Goal: Task Accomplishment & Management: Complete application form

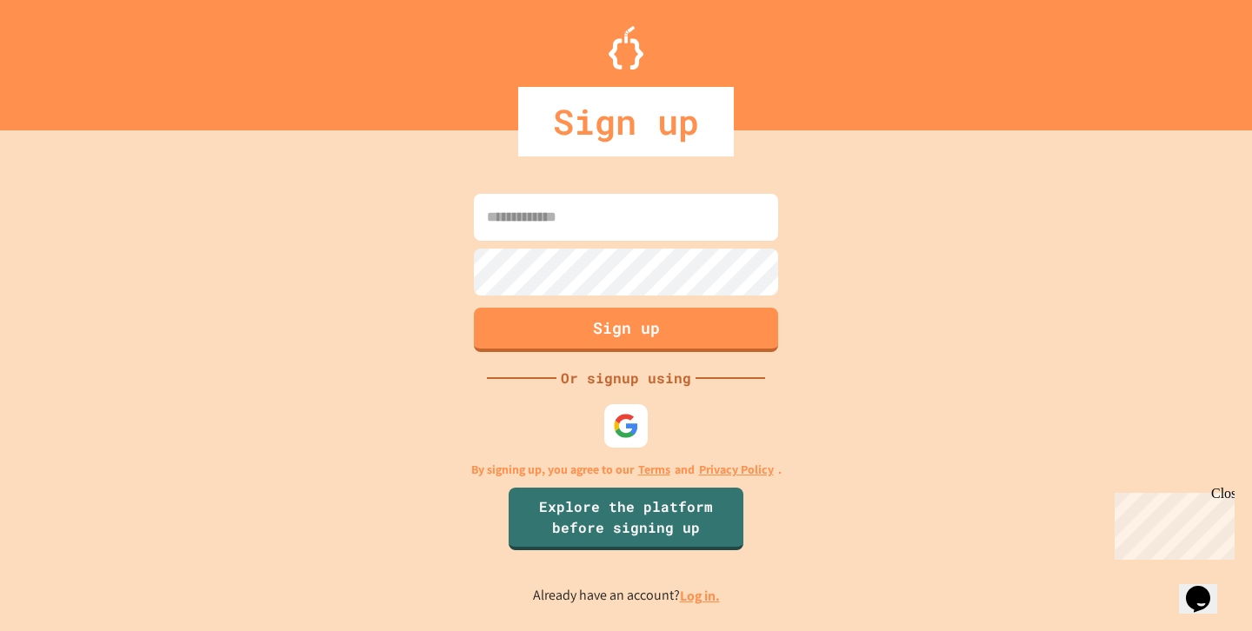
click at [666, 211] on input at bounding box center [626, 217] width 304 height 47
click at [624, 461] on p "By signing up, you agree to our Terms and Privacy Policy ." at bounding box center [626, 470] width 310 height 18
click at [624, 432] on img at bounding box center [625, 425] width 27 height 27
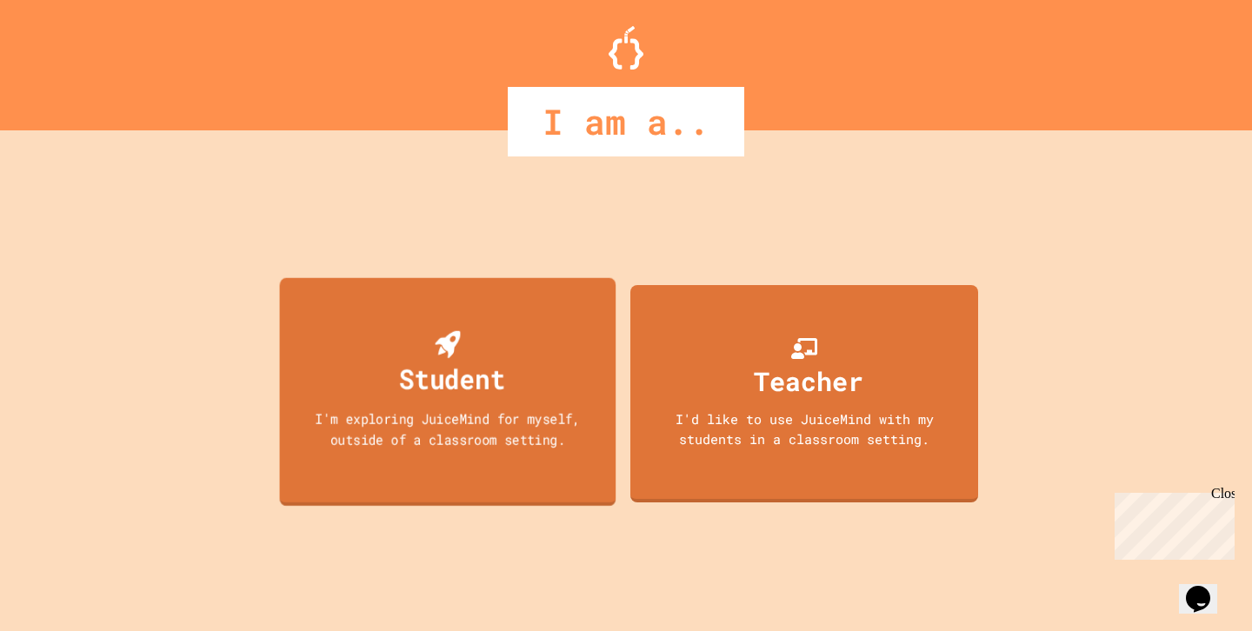
click at [543, 364] on div "Student I'm exploring JuiceMind for myself, outside of a classroom setting." at bounding box center [448, 392] width 337 height 229
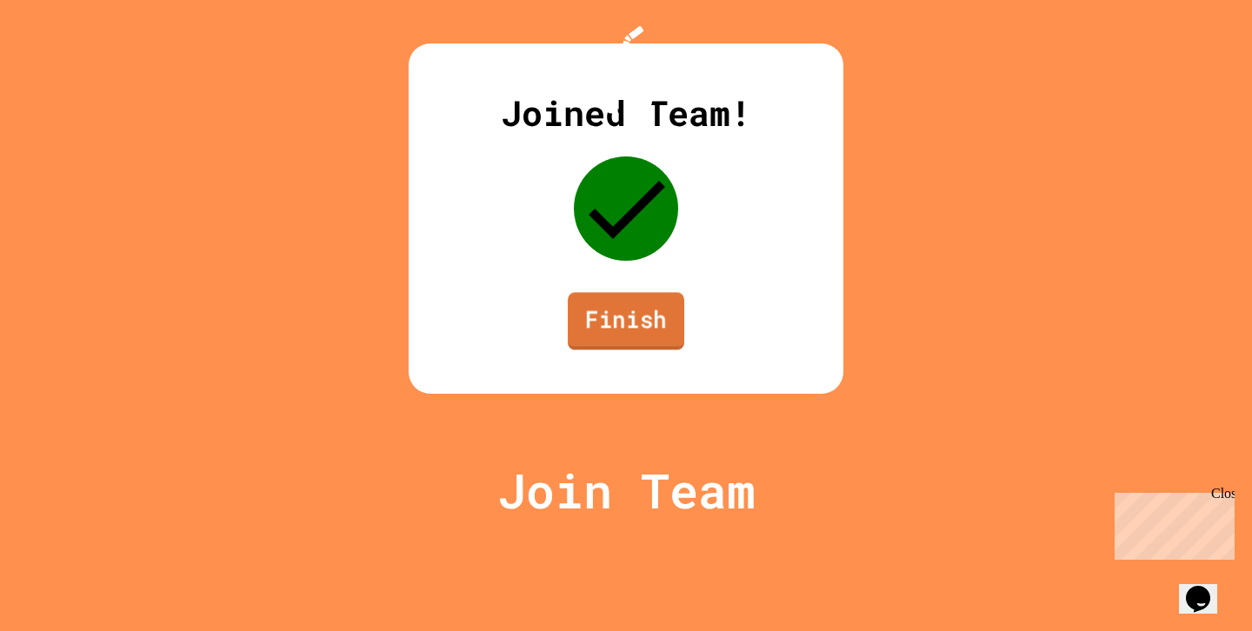
click at [631, 350] on link "Finish" at bounding box center [626, 320] width 117 height 57
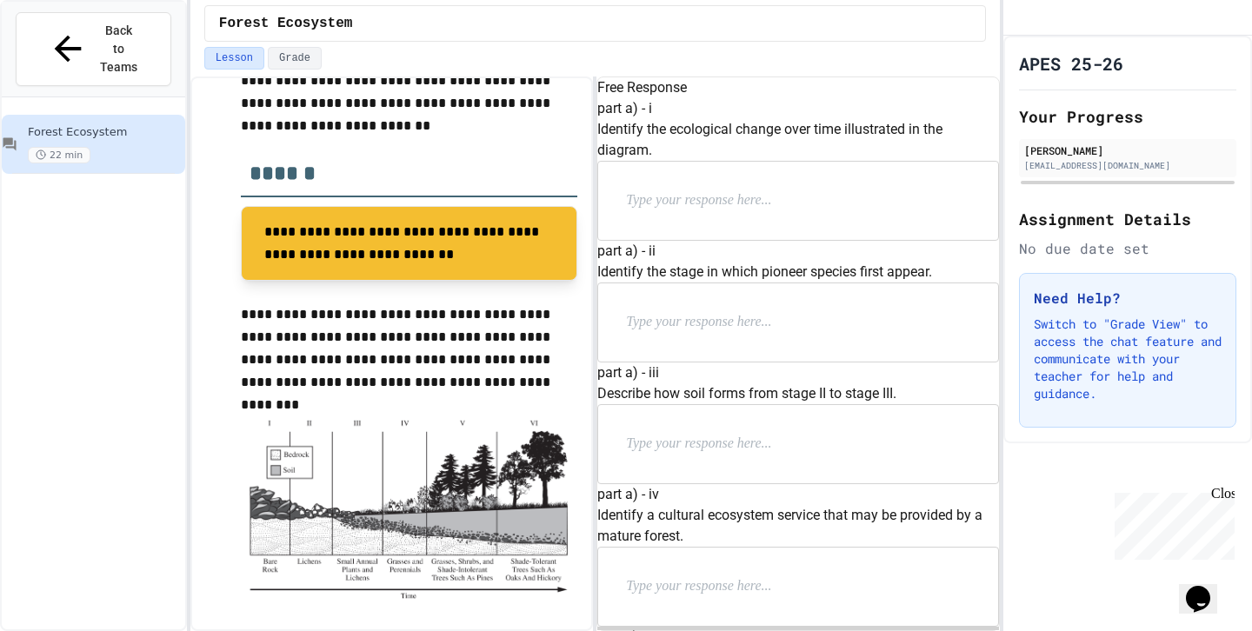
scroll to position [451, 0]
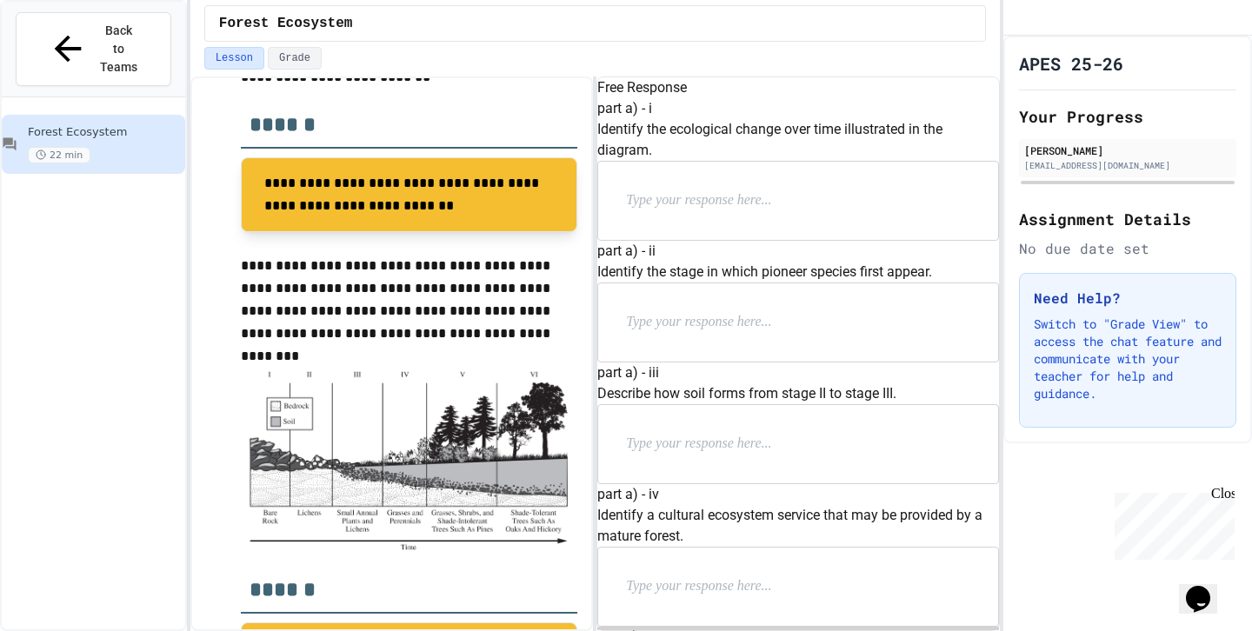
click at [778, 212] on p at bounding box center [739, 201] width 226 height 23
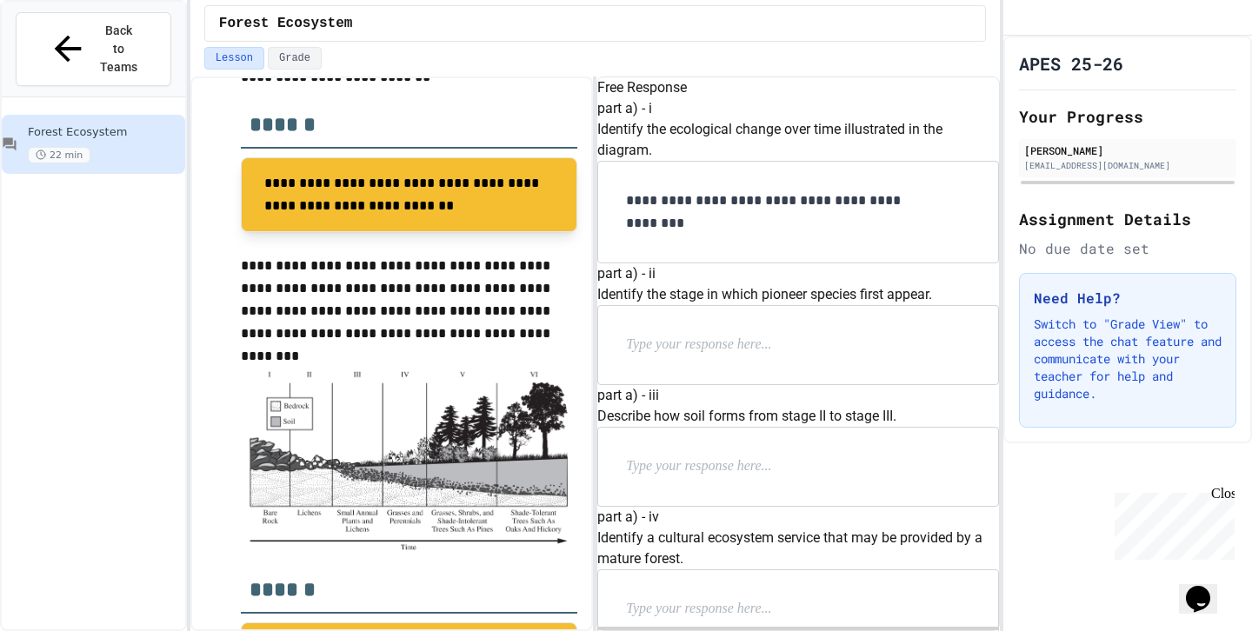
drag, startPoint x: 750, startPoint y: 295, endPoint x: 628, endPoint y: 257, distance: 127.6
click at [628, 257] on div "**********" at bounding box center [797, 212] width 399 height 101
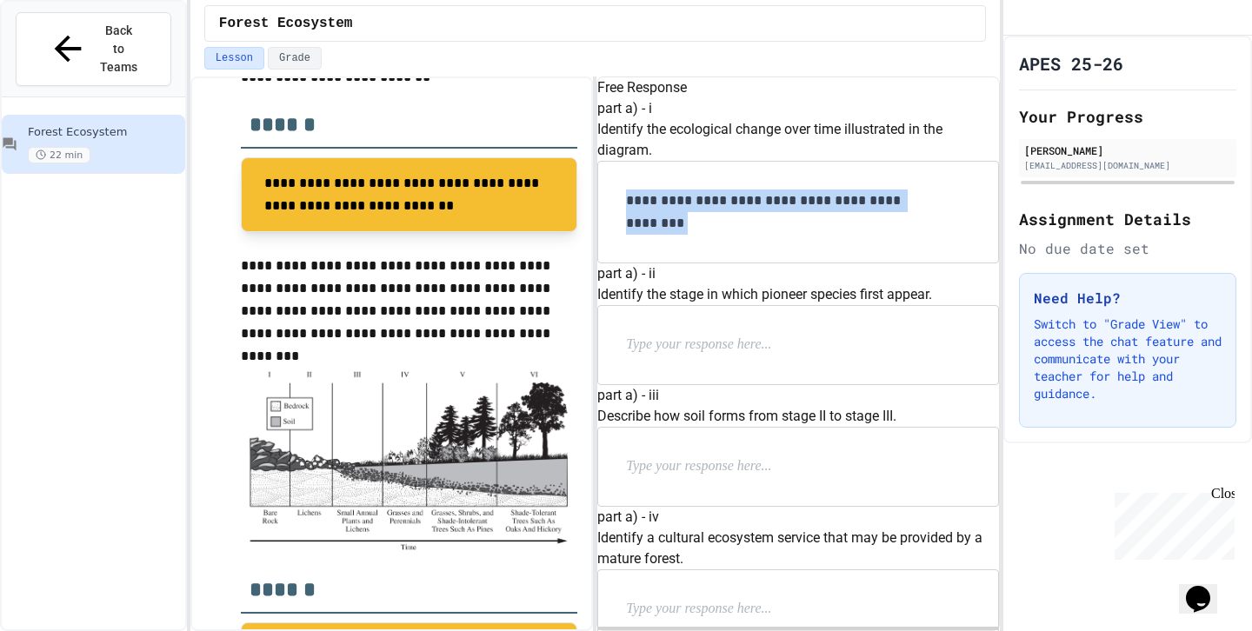
drag, startPoint x: 730, startPoint y: 284, endPoint x: 620, endPoint y: 243, distance: 117.0
click at [620, 243] on div "**********" at bounding box center [798, 180] width 401 height 165
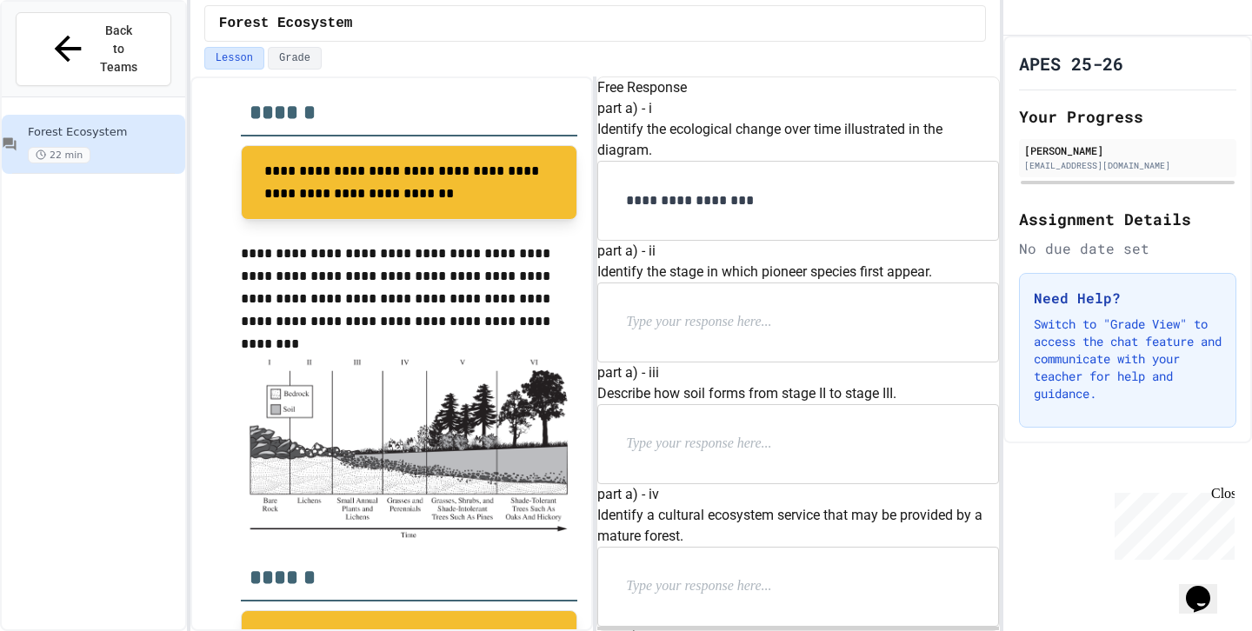
scroll to position [40, 0]
click at [751, 334] on p at bounding box center [739, 322] width 226 height 23
click at [755, 362] on div at bounding box center [797, 323] width 399 height 78
click at [708, 362] on div at bounding box center [797, 323] width 399 height 78
click at [681, 334] on p at bounding box center [739, 322] width 226 height 23
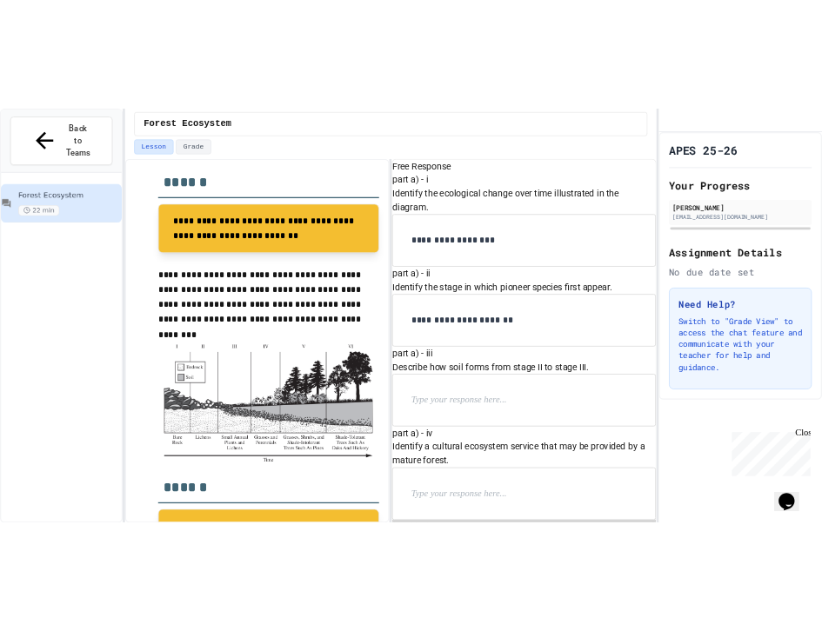
scroll to position [177, 0]
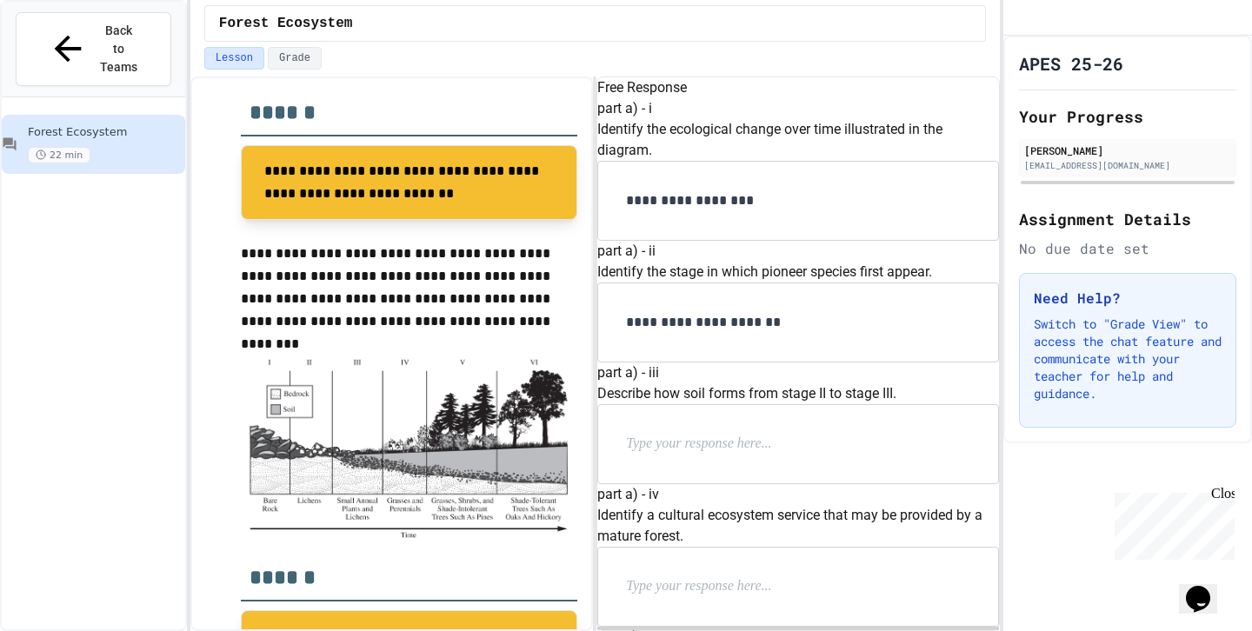
click at [710, 456] on p at bounding box center [739, 444] width 226 height 23
click at [768, 456] on p at bounding box center [739, 444] width 226 height 23
drag, startPoint x: 674, startPoint y: 402, endPoint x: 615, endPoint y: 390, distance: 60.4
click at [615, 390] on div "**********" at bounding box center [798, 424] width 401 height 122
copy p "Describe how soil forms from stage II to stage III."
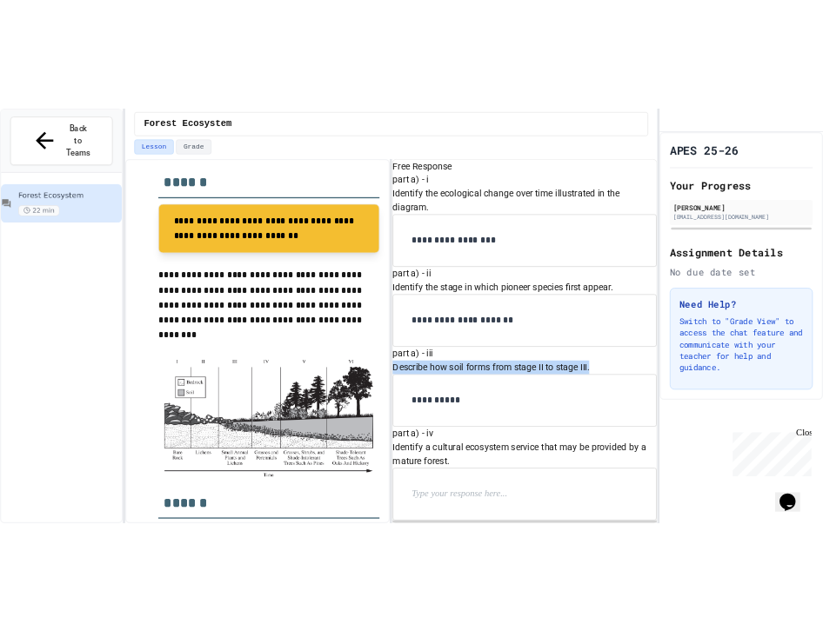
scroll to position [594, 0]
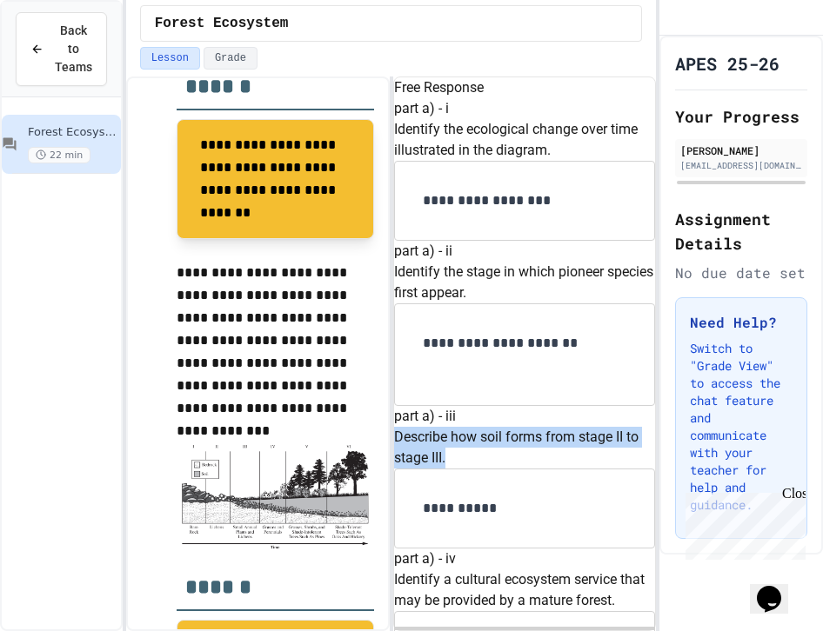
scroll to position [628, 0]
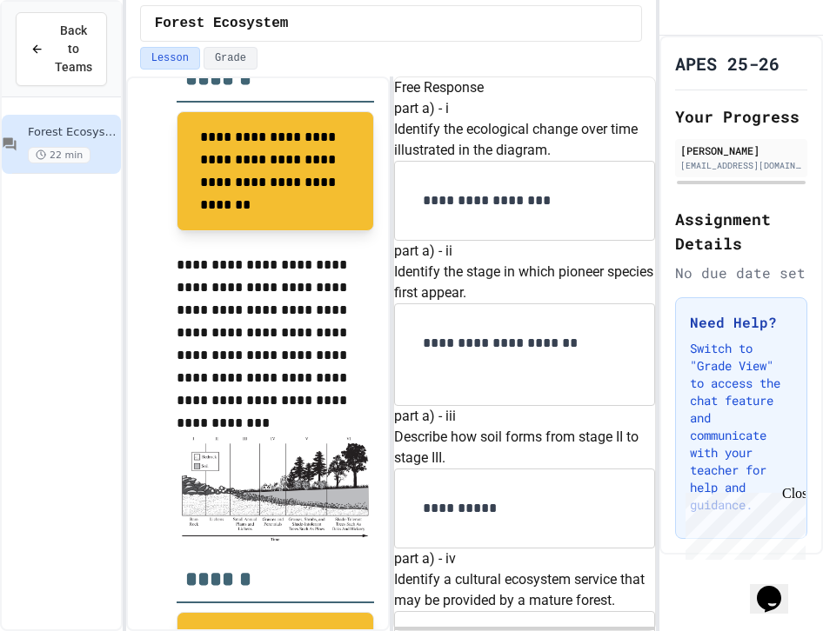
click at [499, 459] on div "**********" at bounding box center [525, 477] width 262 height 143
click at [534, 511] on p "**********" at bounding box center [525, 508] width 204 height 23
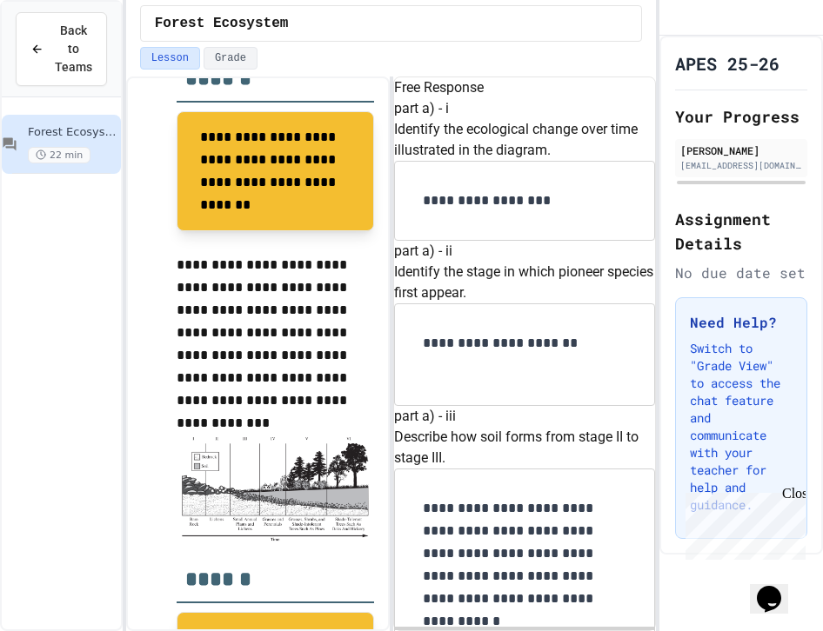
scroll to position [658, 0]
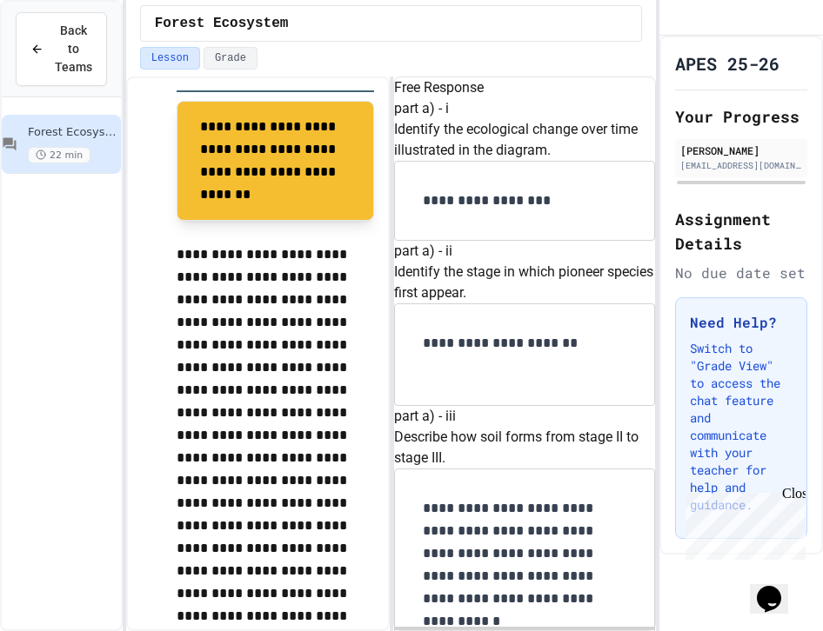
scroll to position [682, 0]
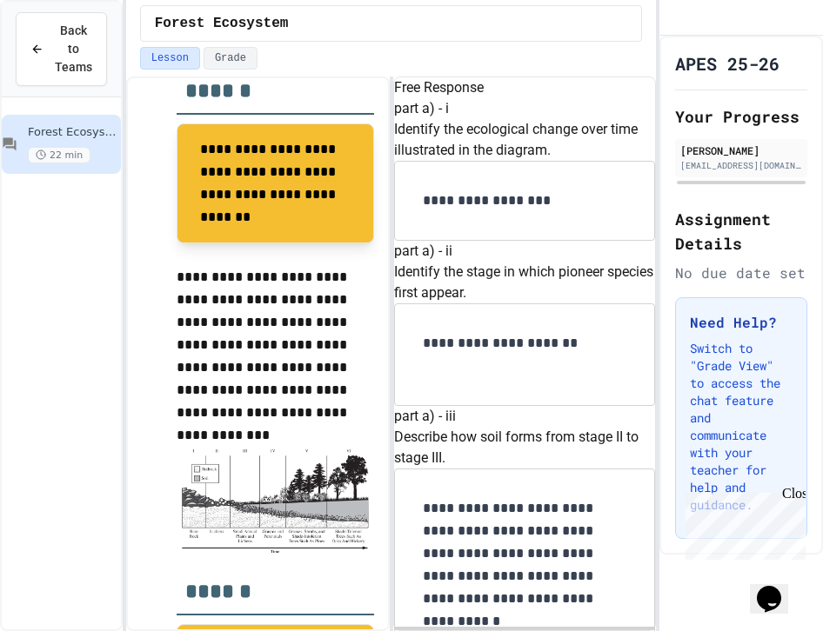
scroll to position [594, 0]
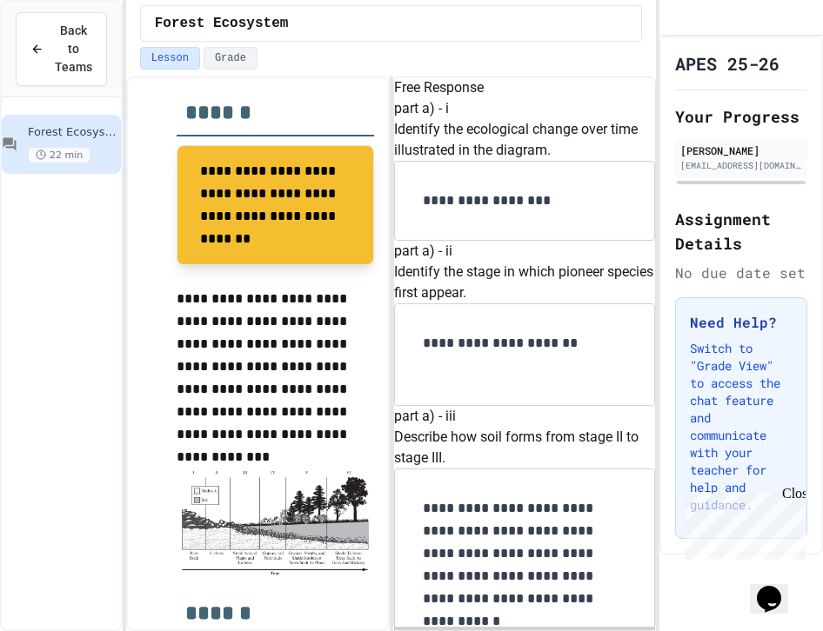
drag, startPoint x: 557, startPoint y: 311, endPoint x: 428, endPoint y: 265, distance: 136.7
copy p "Identify a cultural ecosystem service that may be provided by a mature forest."
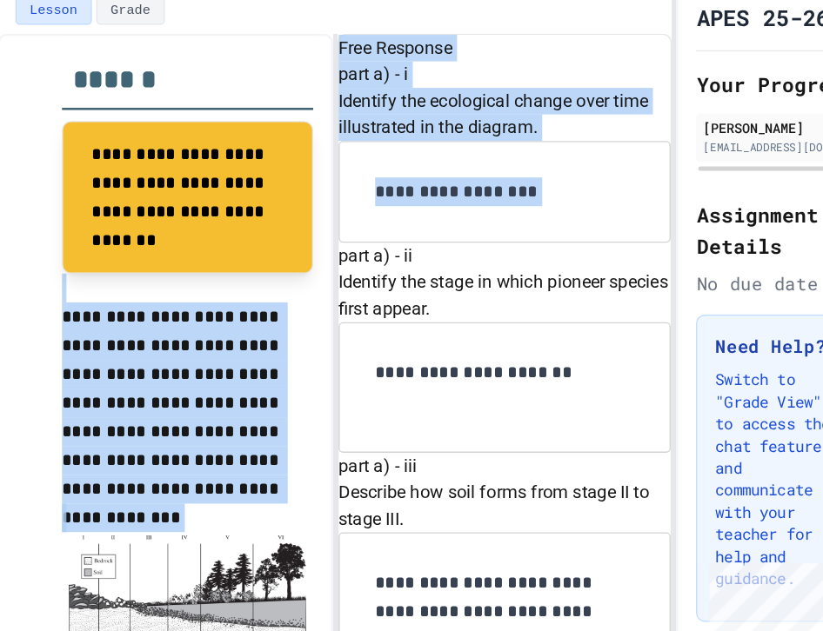
drag, startPoint x: 557, startPoint y: 286, endPoint x: 337, endPoint y: 286, distance: 220.0
click at [337, 286] on div "**********" at bounding box center [391, 354] width 531 height 555
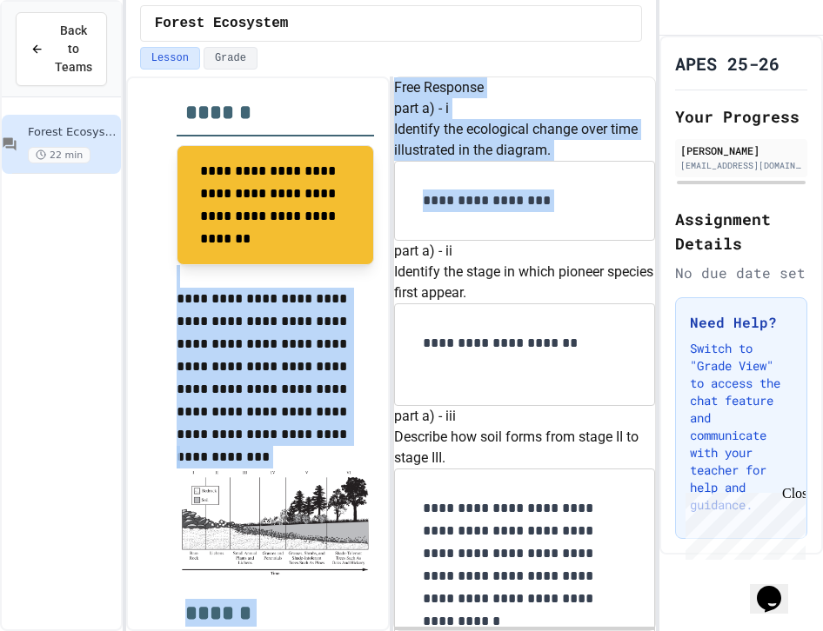
scroll to position [1007, 0]
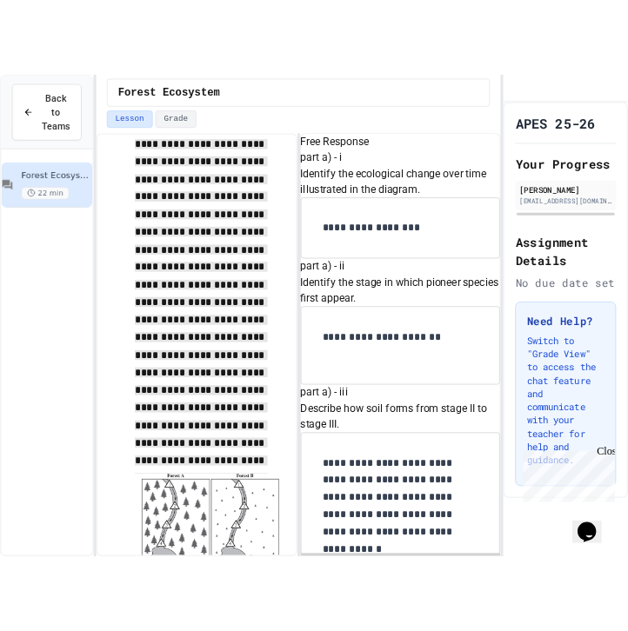
scroll to position [1572, 0]
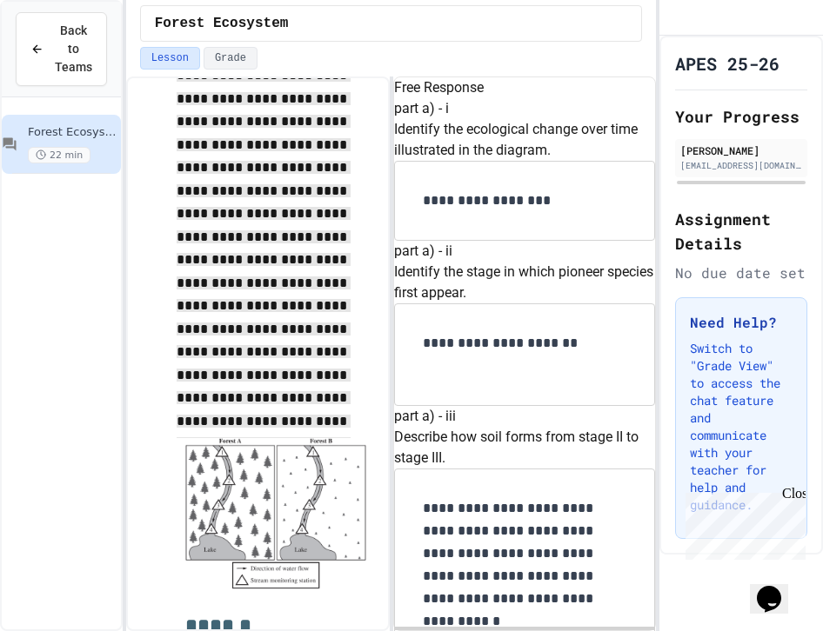
drag, startPoint x: 174, startPoint y: 245, endPoint x: 320, endPoint y: 413, distance: 222.5
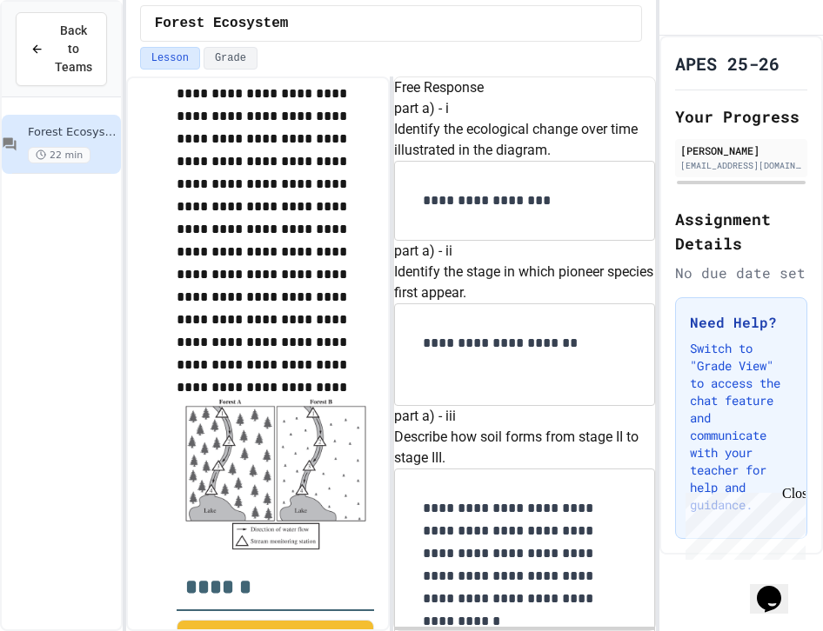
drag, startPoint x: 564, startPoint y: 259, endPoint x: 409, endPoint y: 226, distance: 159.2
copy p "Identify a testable hypothesis being investigated by the researchers."
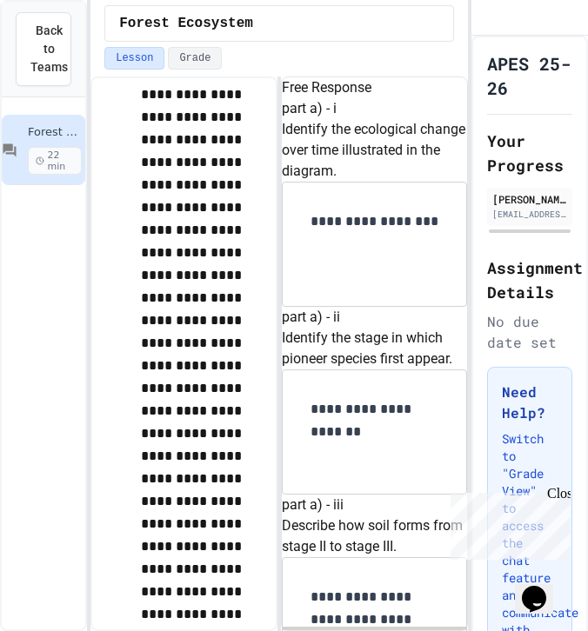
scroll to position [2025, 0]
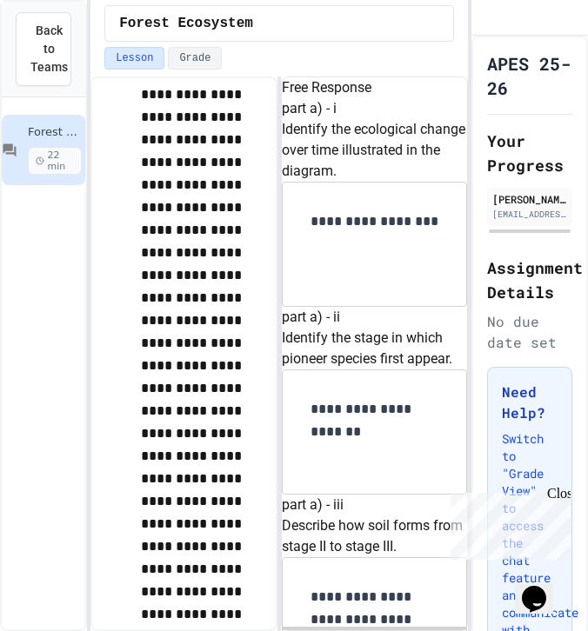
drag, startPoint x: 399, startPoint y: 292, endPoint x: 295, endPoint y: 237, distance: 117.9
copy p "Identify the independent variable in the experiment."
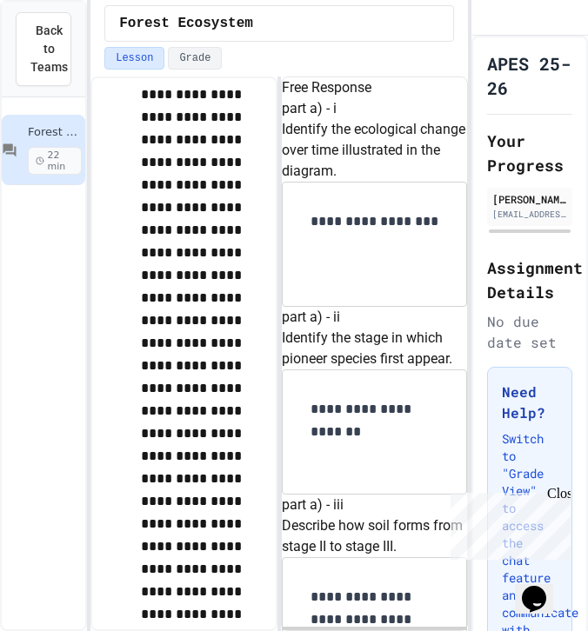
drag, startPoint x: 410, startPoint y: 360, endPoint x: 292, endPoint y: 306, distance: 129.2
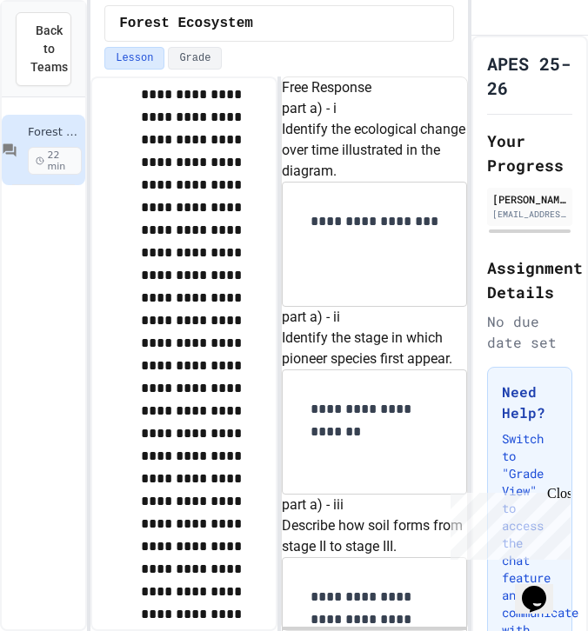
copy p "Describe the purpose of forest A in the experiment."
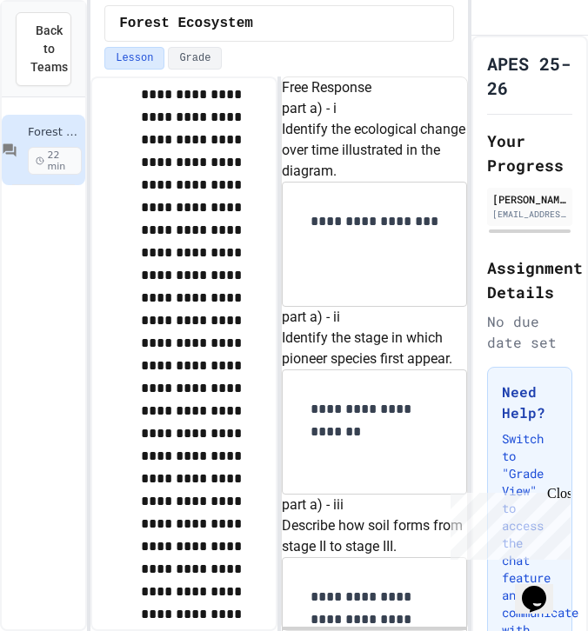
drag, startPoint x: 388, startPoint y: 361, endPoint x: 301, endPoint y: 270, distance: 126.1
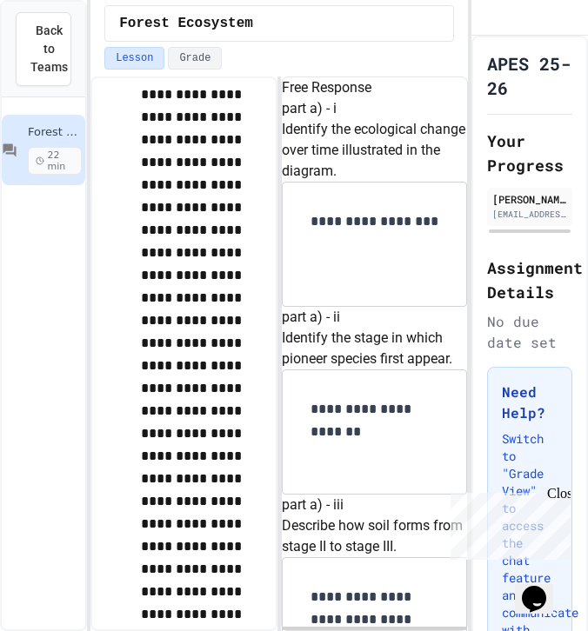
copy p "Explain why the water temperature might change because of clear-cutting trees i…"
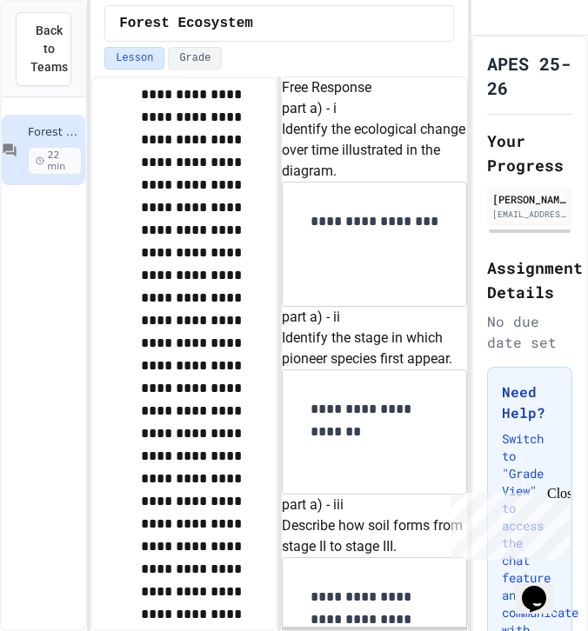
drag, startPoint x: 390, startPoint y: 344, endPoint x: 288, endPoint y: 250, distance: 138.5
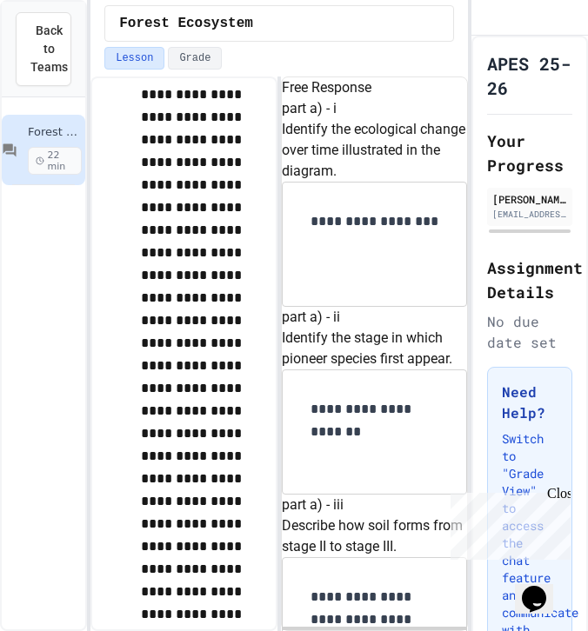
copy p "Explain why an indicator of water quality other than temperature could be alter…"
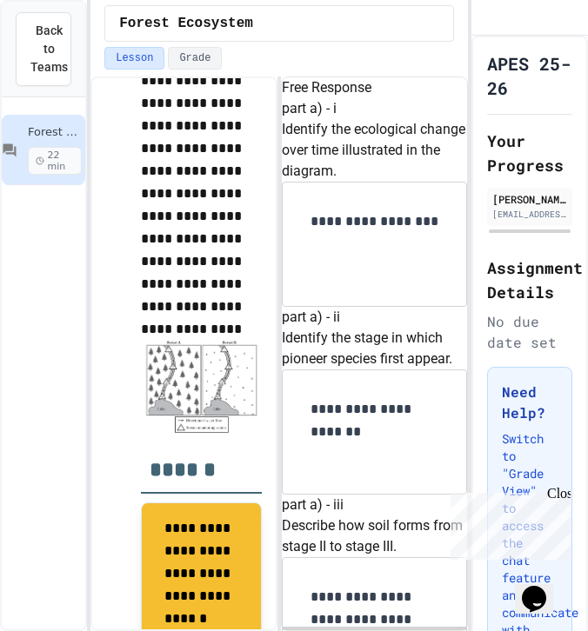
scroll to position [17, 0]
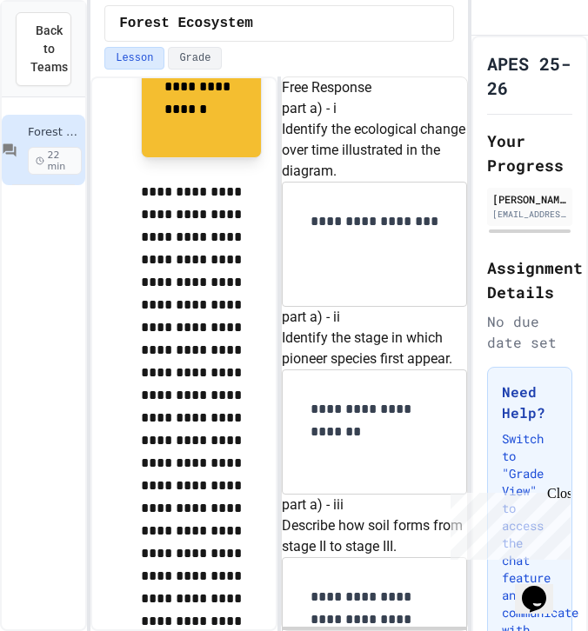
scroll to position [3769, 0]
drag, startPoint x: 396, startPoint y: 517, endPoint x: 312, endPoint y: 124, distance: 401.9
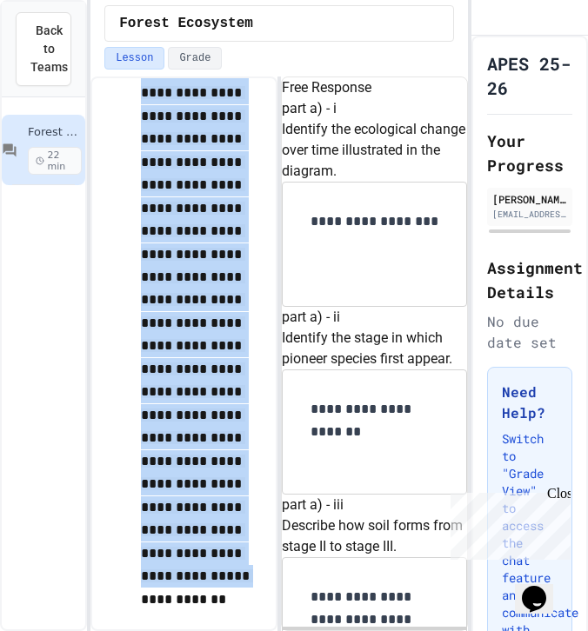
scroll to position [3376, 0]
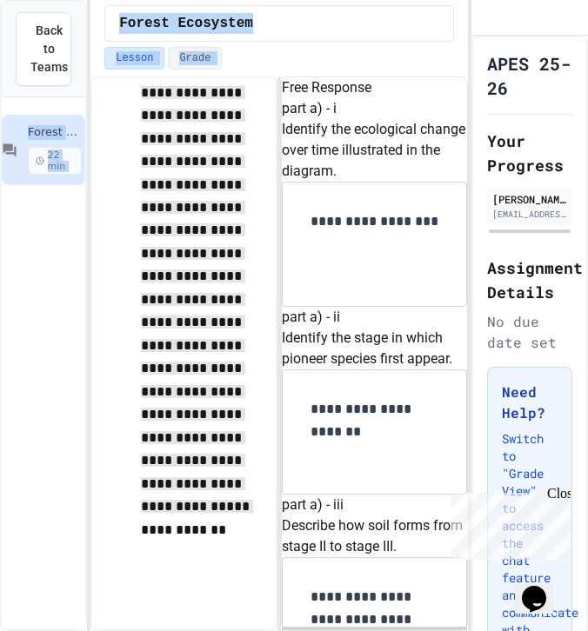
drag, startPoint x: 137, startPoint y: 184, endPoint x: 84, endPoint y: 680, distance: 499.4
click at [84, 631] on html "**********" at bounding box center [294, 315] width 588 height 631
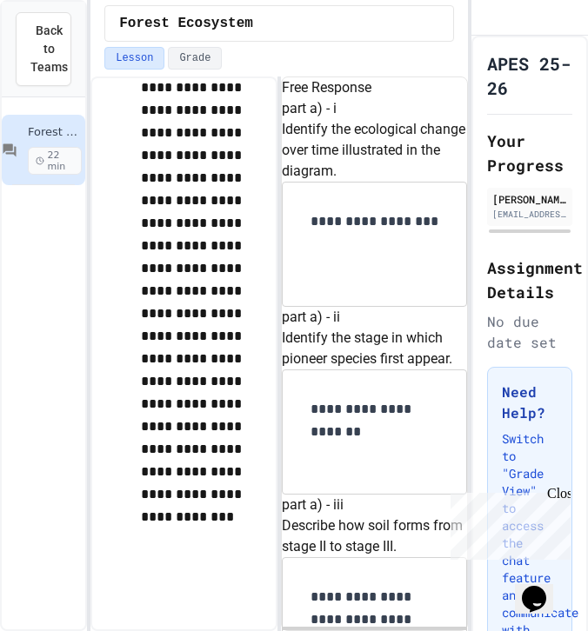
click at [215, 627] on div "**********" at bounding box center [183, 354] width 187 height 555
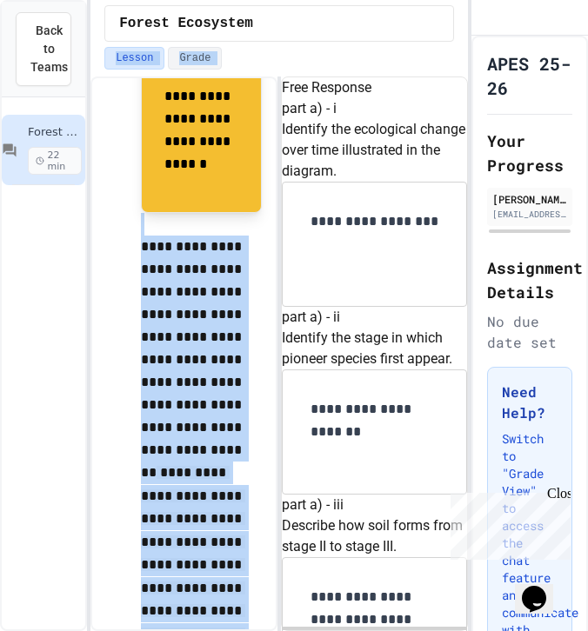
scroll to position [2831, 0]
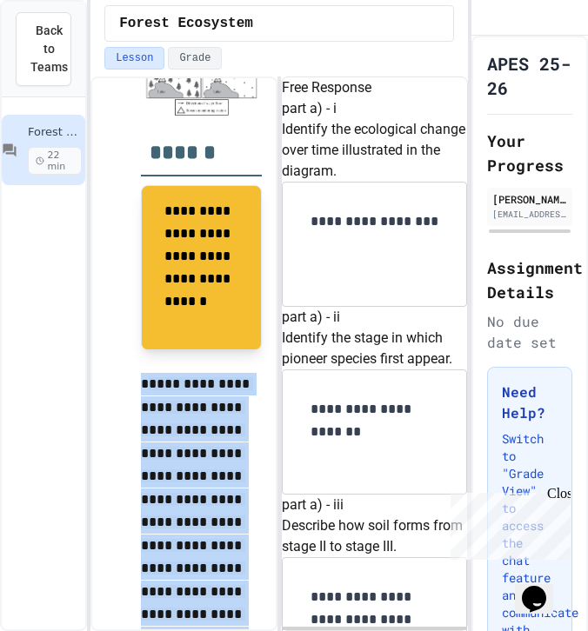
drag, startPoint x: 233, startPoint y: 587, endPoint x: 130, endPoint y: 379, distance: 232.2
copy p "**********"
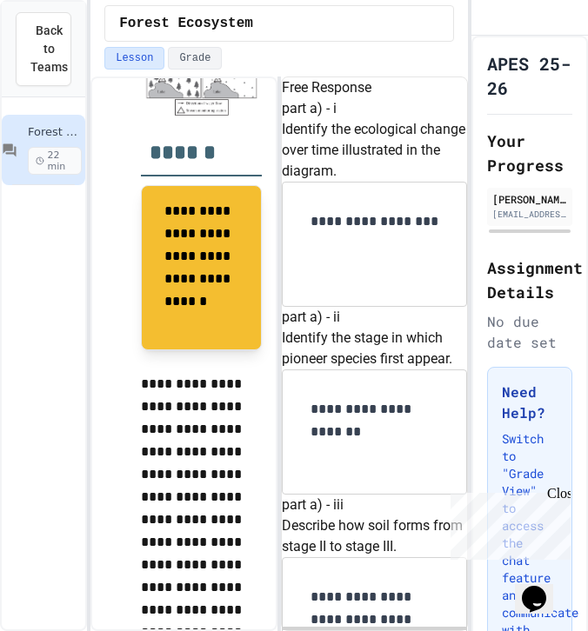
drag, startPoint x: 428, startPoint y: 443, endPoint x: 392, endPoint y: 395, distance: 59.7
drag, startPoint x: 381, startPoint y: 278, endPoint x: 307, endPoint y: 182, distance: 121.6
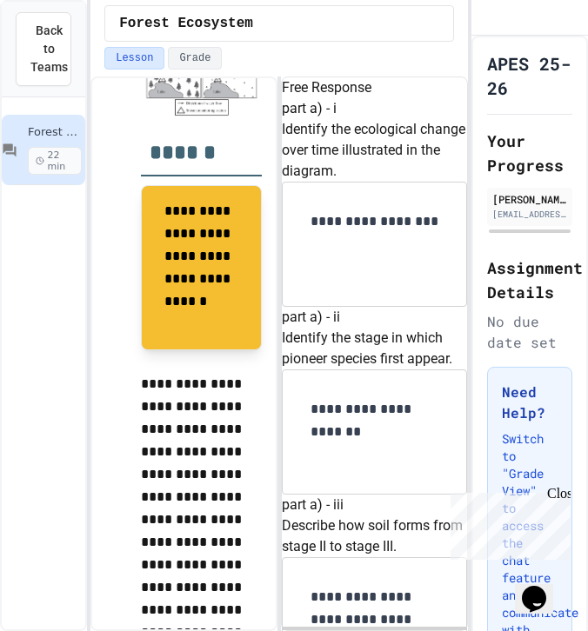
copy p "Explain why an indicator of water quality other than temperature could be alter…"
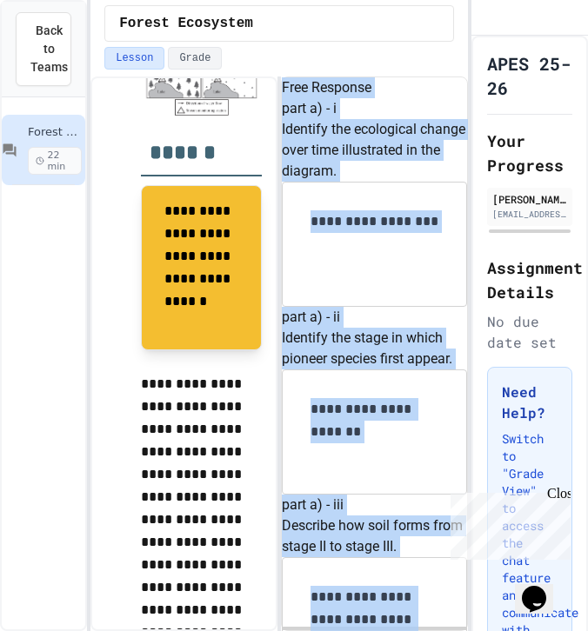
drag, startPoint x: 426, startPoint y: 448, endPoint x: 303, endPoint y: 317, distance: 180.3
copy div "**********"
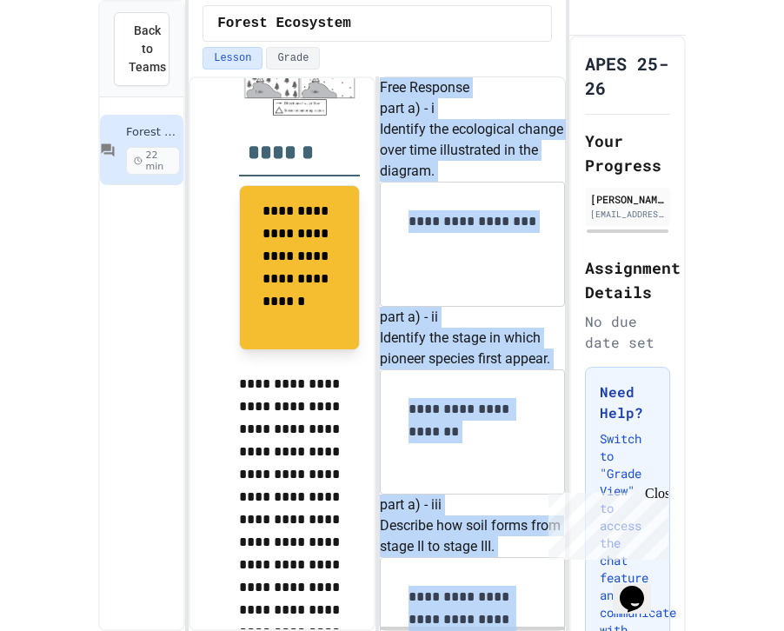
scroll to position [3471, 0]
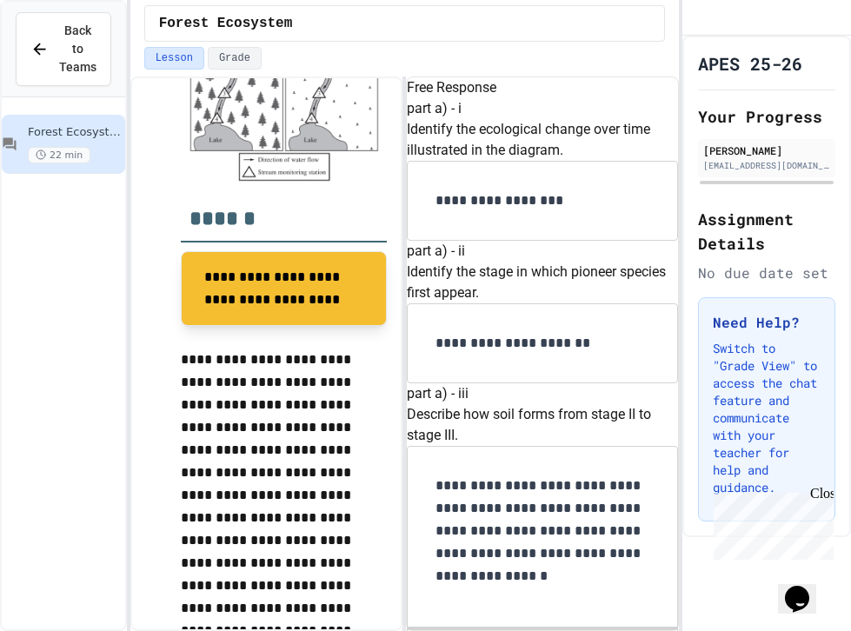
scroll to position [2360, 0]
drag, startPoint x: 495, startPoint y: 466, endPoint x: 424, endPoint y: 374, distance: 116.0
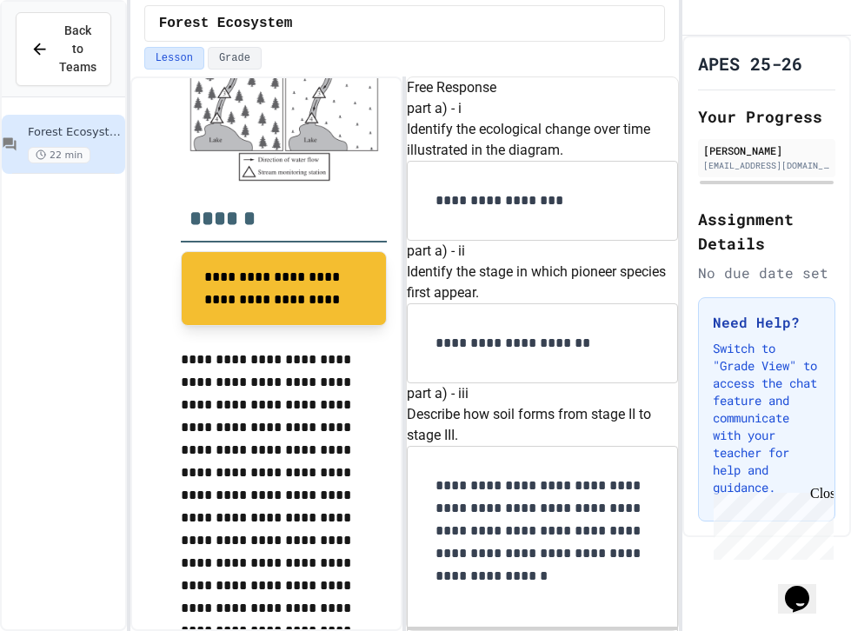
scroll to position [2540, 0]
drag, startPoint x: 545, startPoint y: 509, endPoint x: 506, endPoint y: 491, distance: 42.8
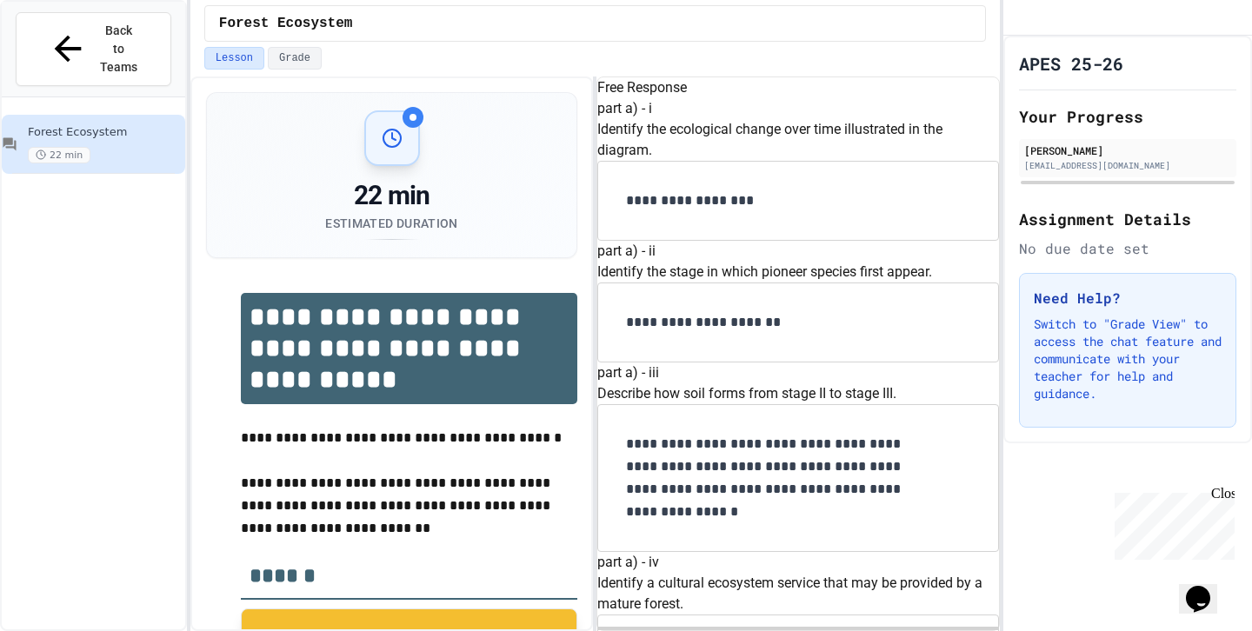
scroll to position [0, 0]
click at [396, 176] on div "22 min Estimated Duration" at bounding box center [392, 175] width 328 height 130
click at [395, 152] on div at bounding box center [392, 138] width 56 height 56
click at [396, 116] on div at bounding box center [392, 138] width 56 height 56
click at [411, 116] on div at bounding box center [413, 117] width 7 height 7
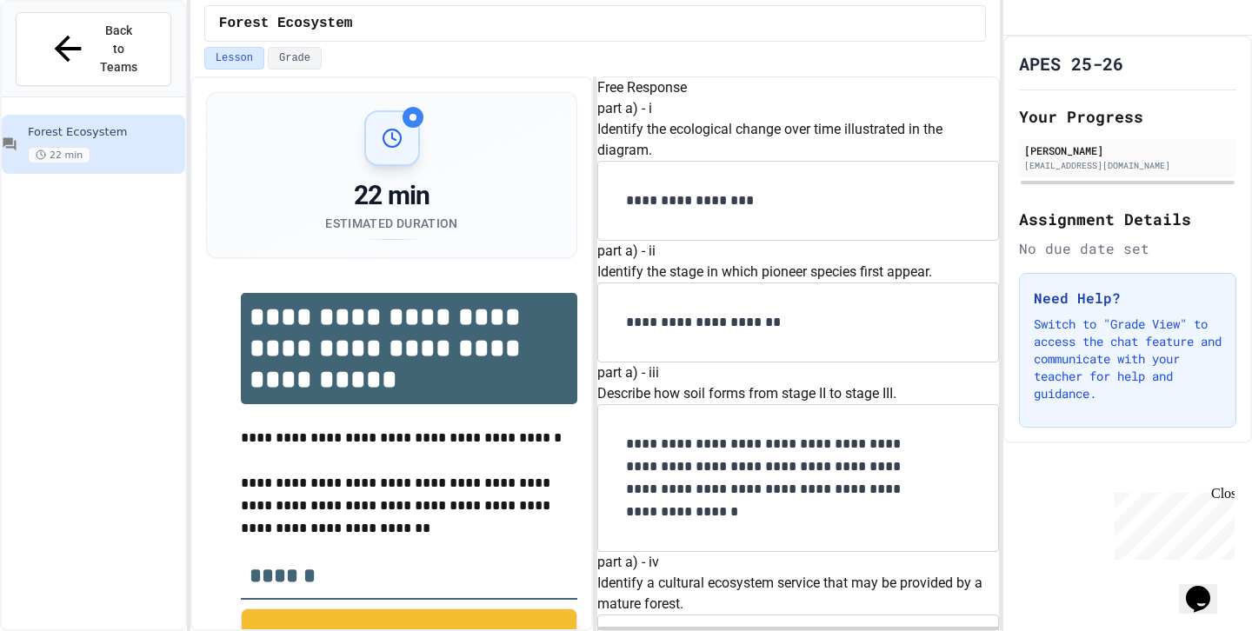
click at [394, 246] on div "22 min Estimated Duration" at bounding box center [392, 175] width 370 height 164
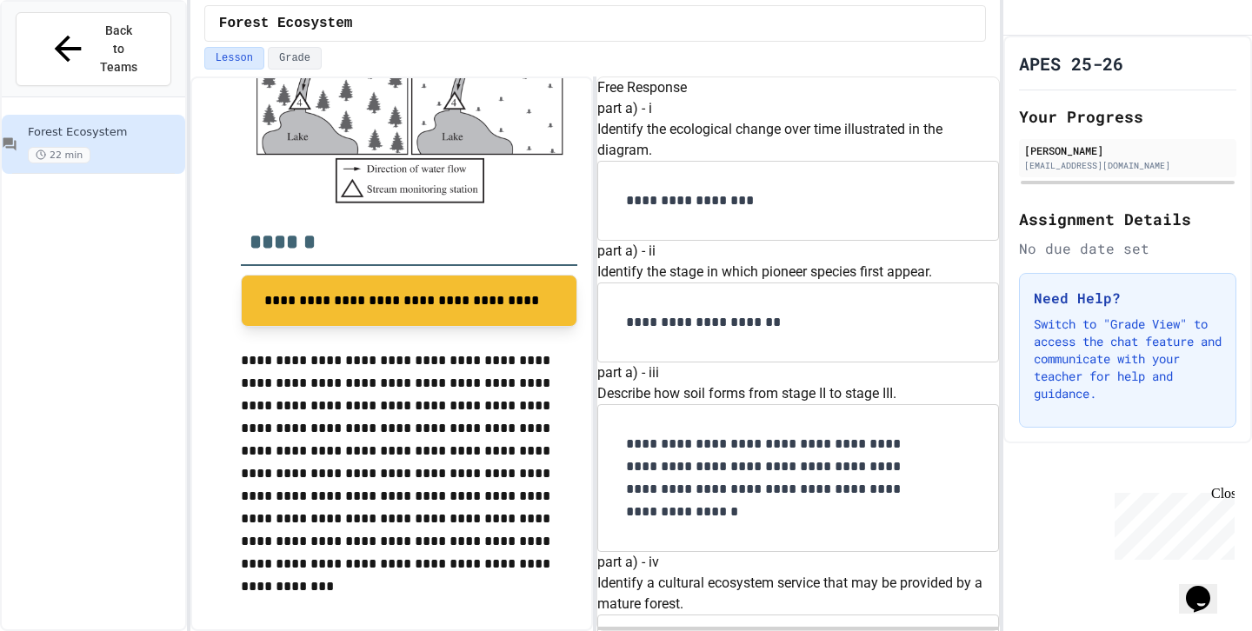
scroll to position [1943, 0]
click at [1140, 172] on div "[EMAIL_ADDRESS][DOMAIN_NAME]" at bounding box center [1128, 165] width 207 height 13
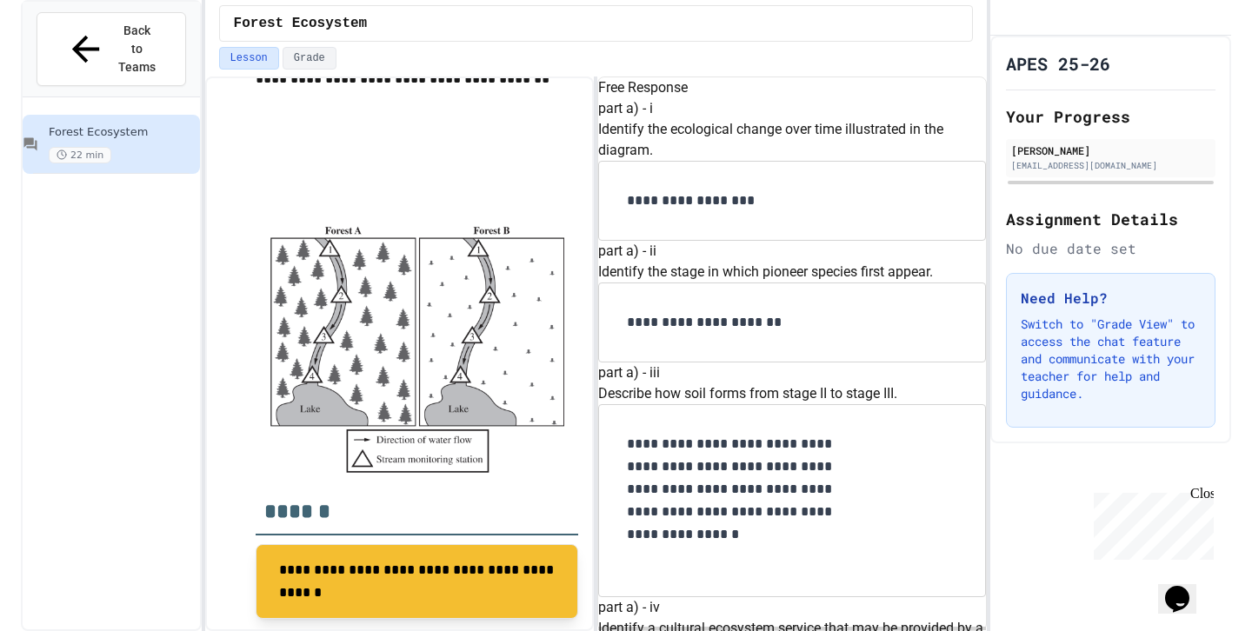
scroll to position [1565, 0]
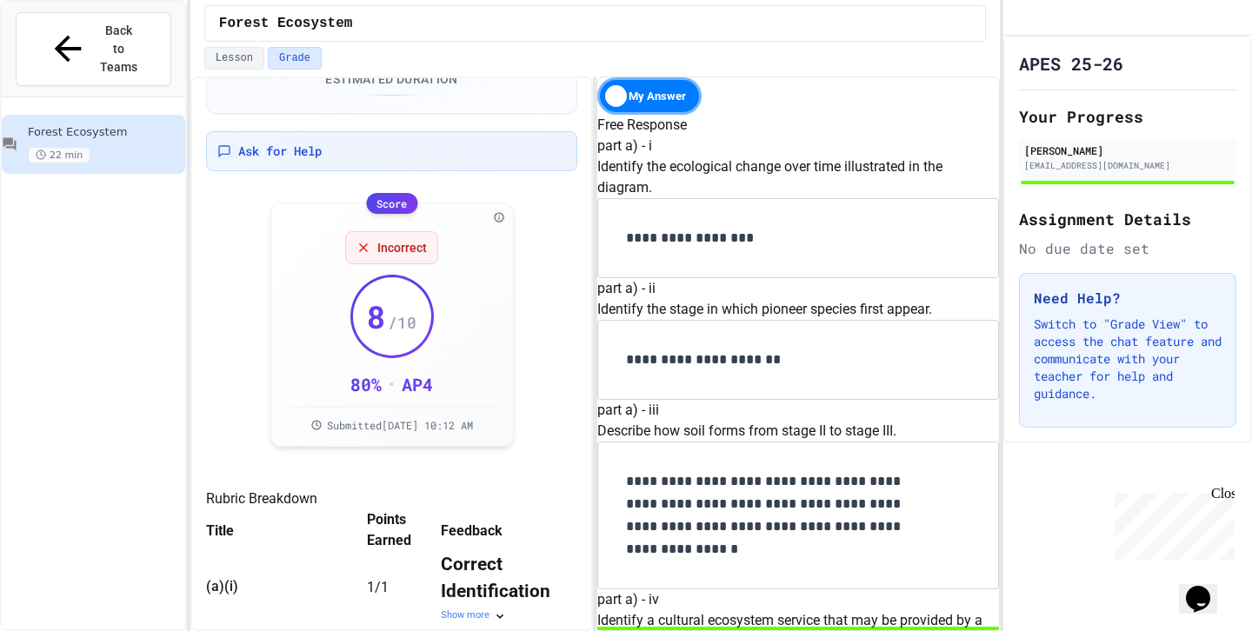
scroll to position [1199, 0]
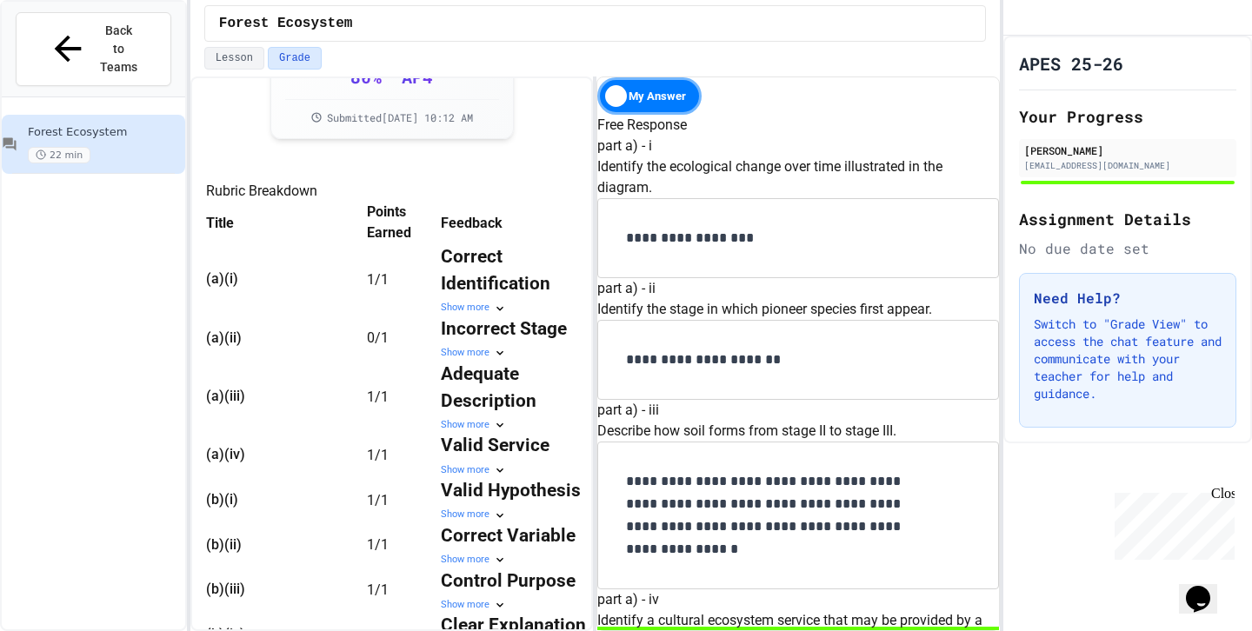
scroll to position [477, 0]
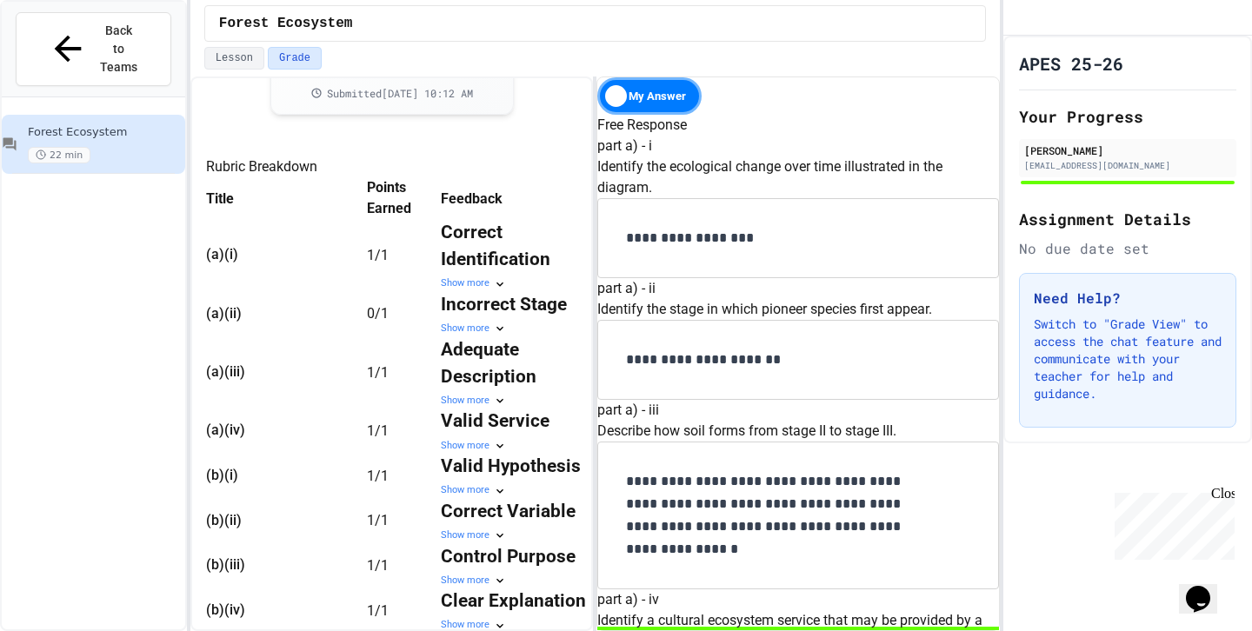
click at [389, 322] on span "/ 1" at bounding box center [382, 313] width 14 height 17
click at [504, 337] on div "Show more" at bounding box center [519, 329] width 157 height 15
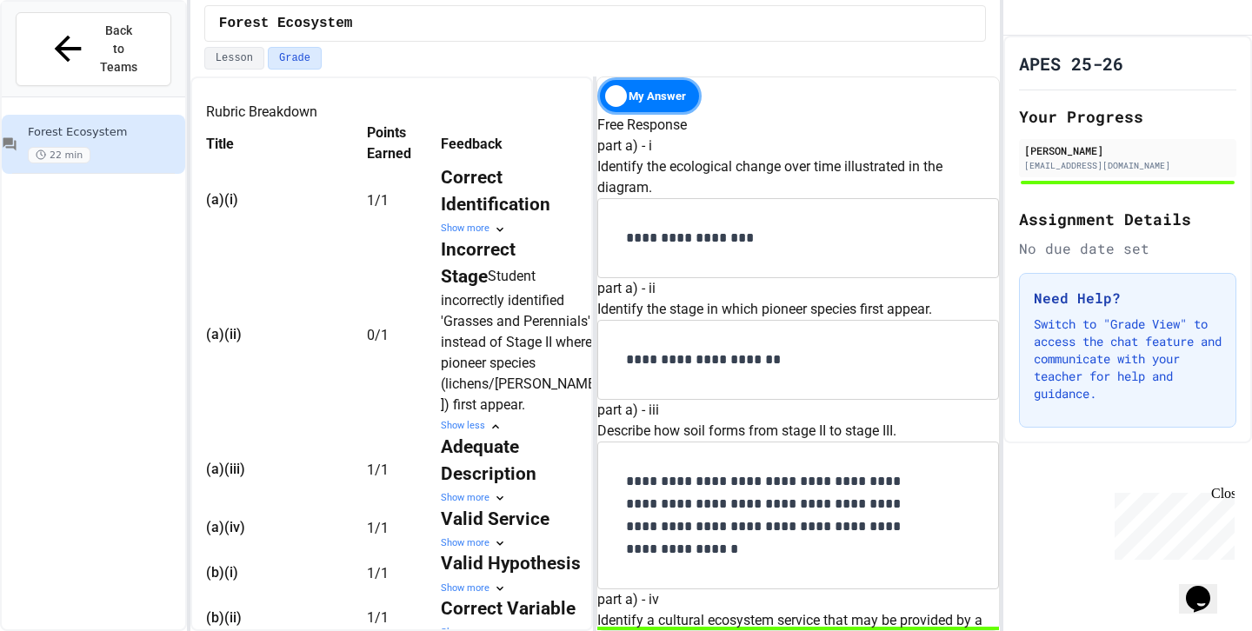
scroll to position [0, 0]
click at [441, 365] on td "0 / 1" at bounding box center [404, 335] width 74 height 197
click at [318, 345] on div "(a)(ii)" at bounding box center [271, 334] width 130 height 21
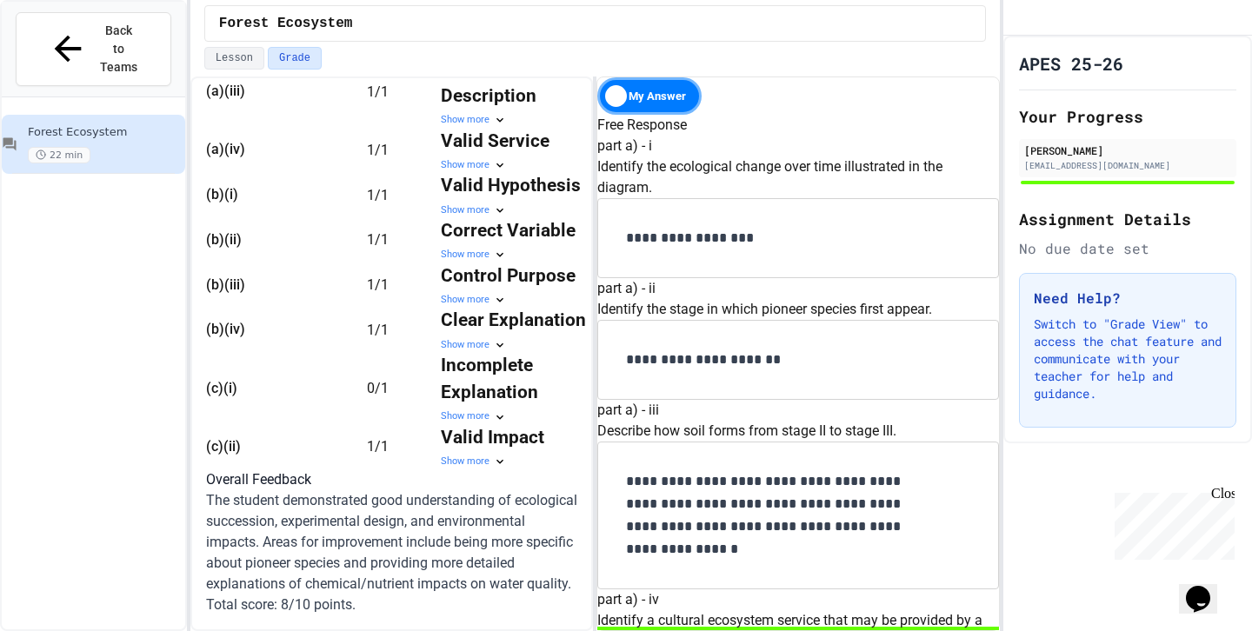
scroll to position [1146, 0]
click at [504, 410] on div "Show more" at bounding box center [519, 417] width 157 height 15
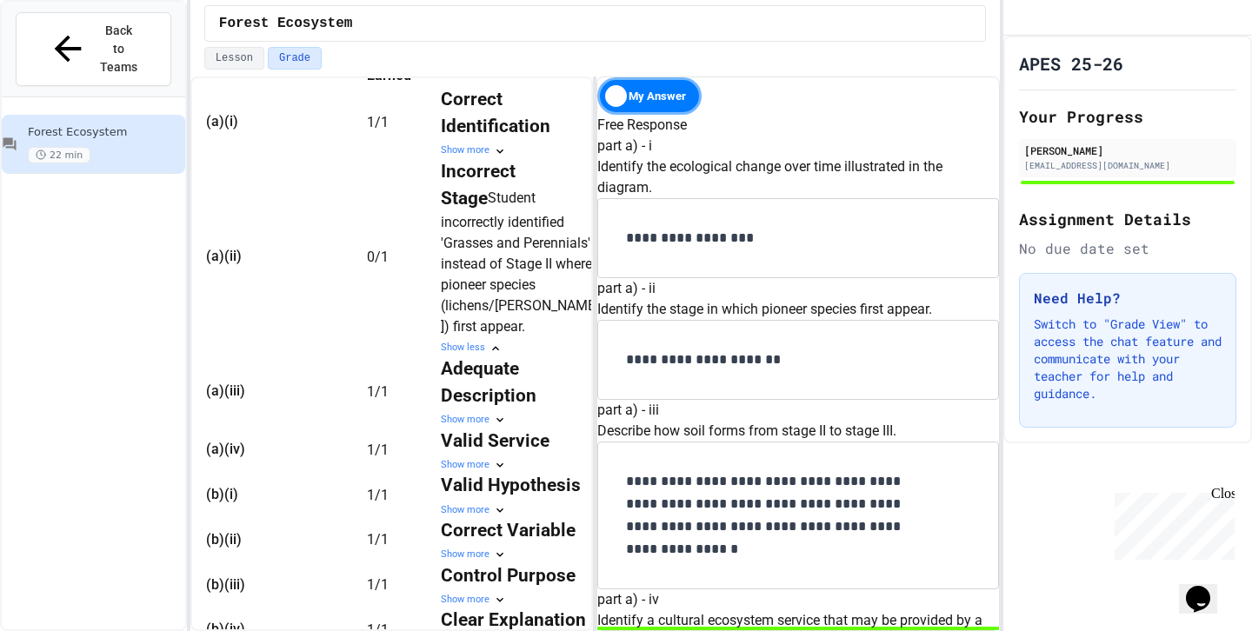
scroll to position [0, 76]
click at [480, 337] on div "Incorrect Stage Student incorrectly identified 'Grasses and Perennials' instead…" at bounding box center [519, 247] width 157 height 179
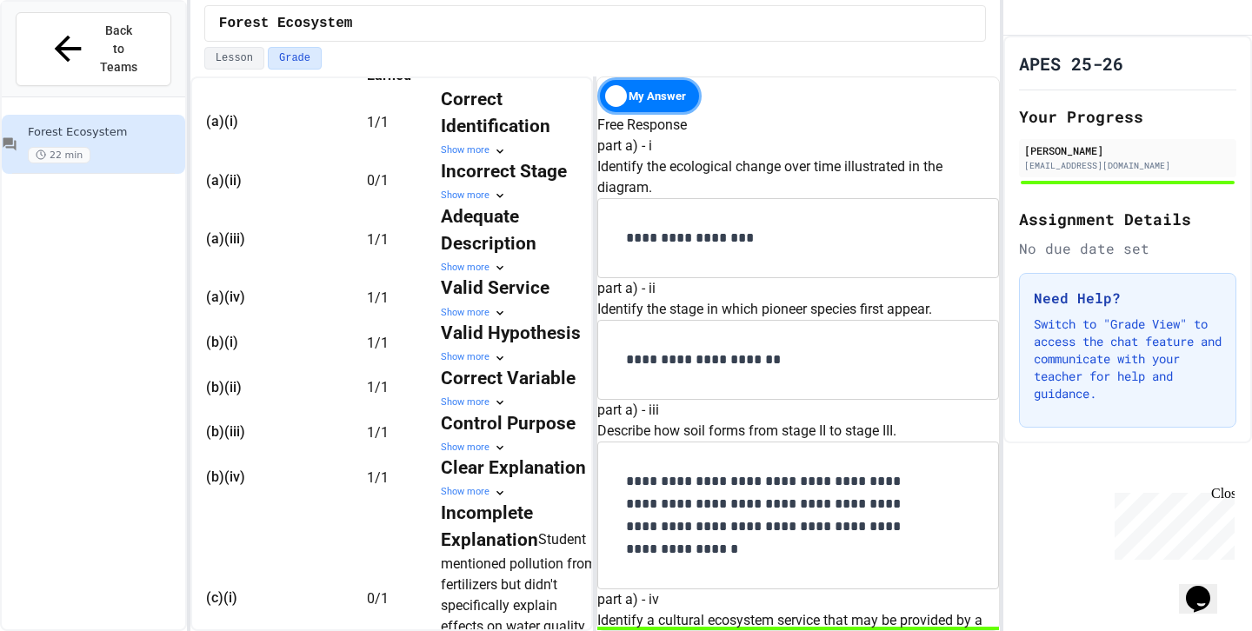
click at [493, 203] on icon at bounding box center [500, 196] width 14 height 14
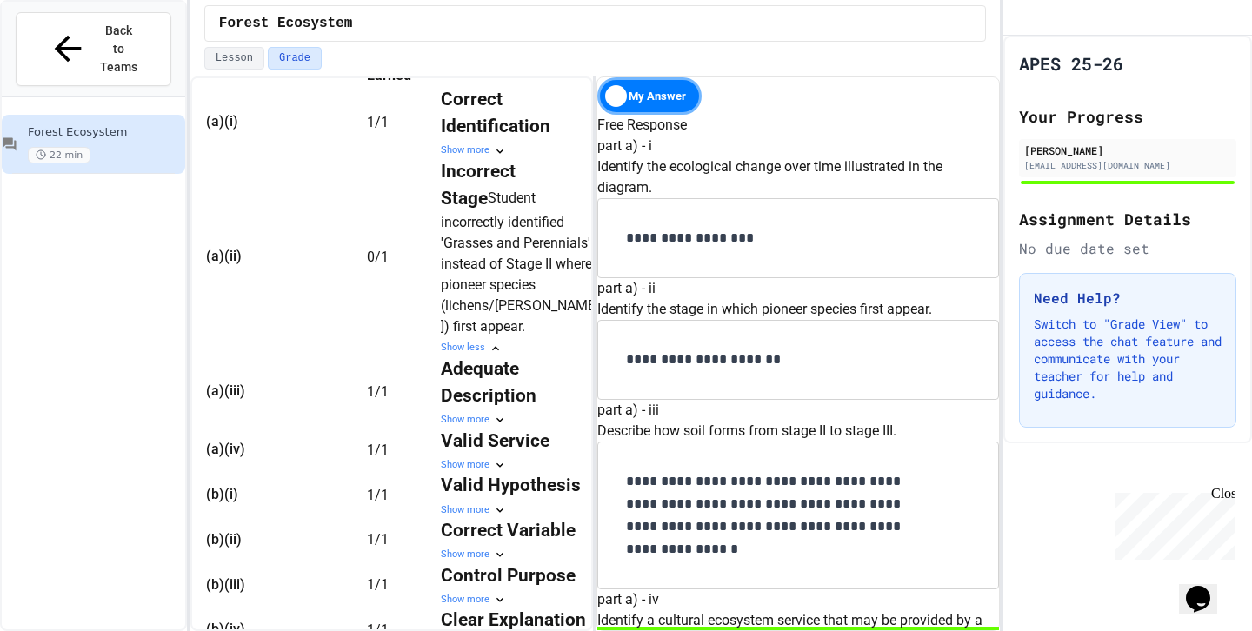
click at [641, 97] on div "My Answer" at bounding box center [650, 95] width 104 height 37
click at [677, 90] on div "Solution" at bounding box center [650, 95] width 104 height 37
click at [621, 92] on div "My Answer" at bounding box center [650, 95] width 104 height 37
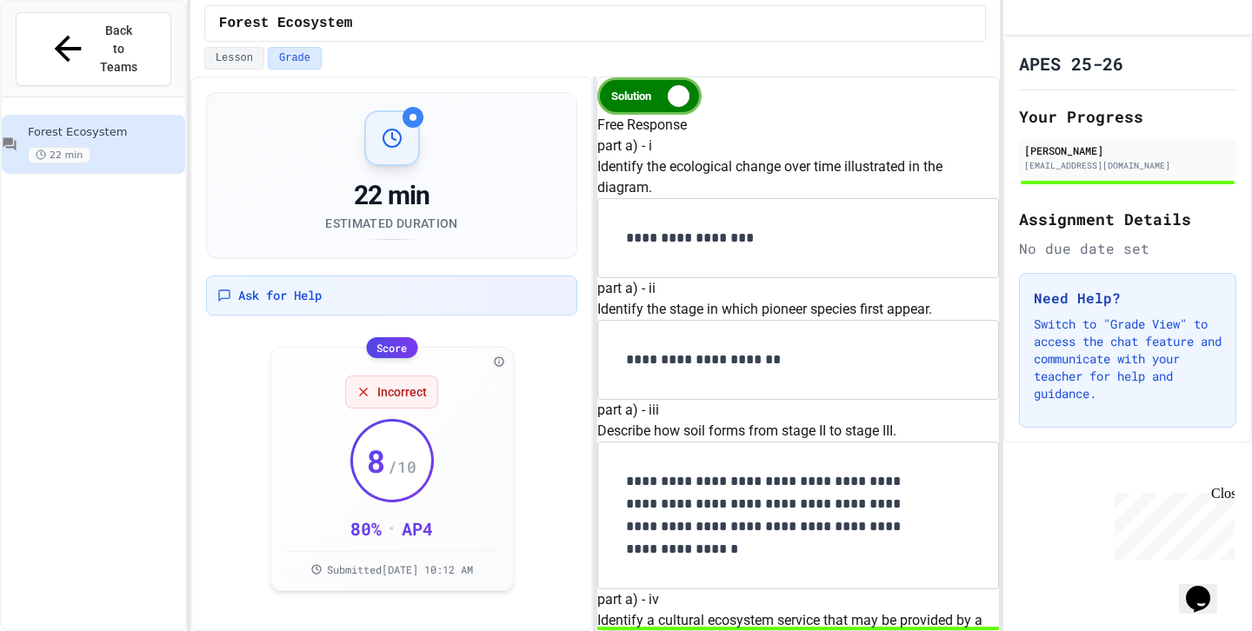
scroll to position [1982, 0]
click at [247, 60] on button "Lesson" at bounding box center [234, 58] width 60 height 23
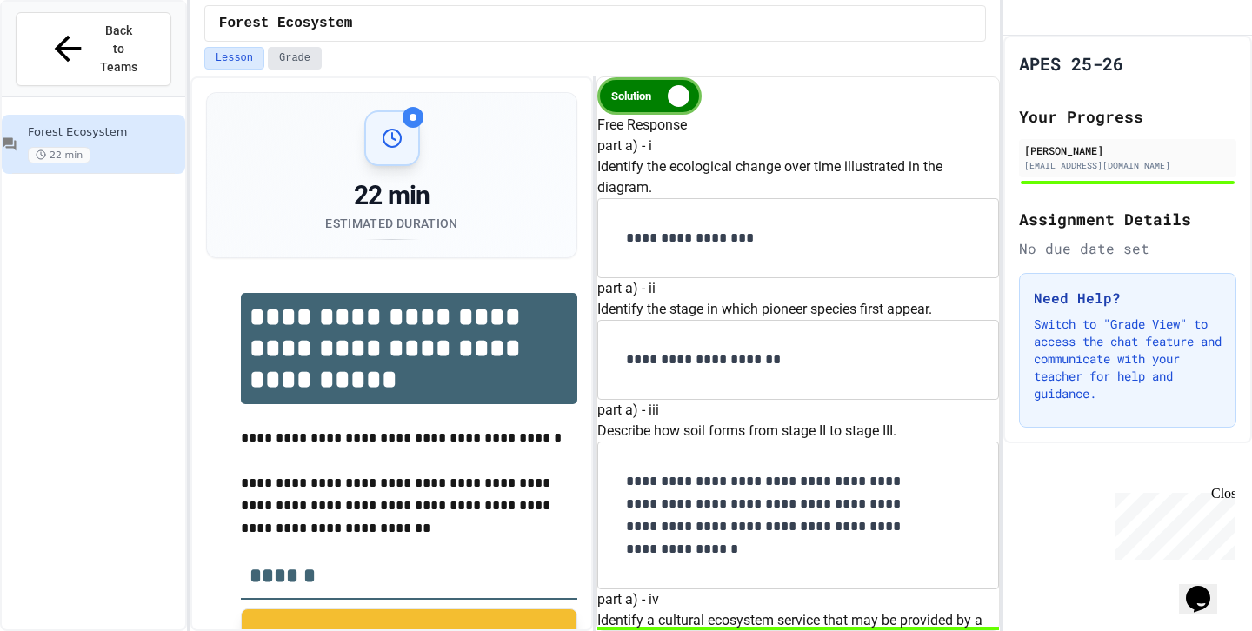
click at [289, 61] on button "Grade" at bounding box center [295, 58] width 54 height 23
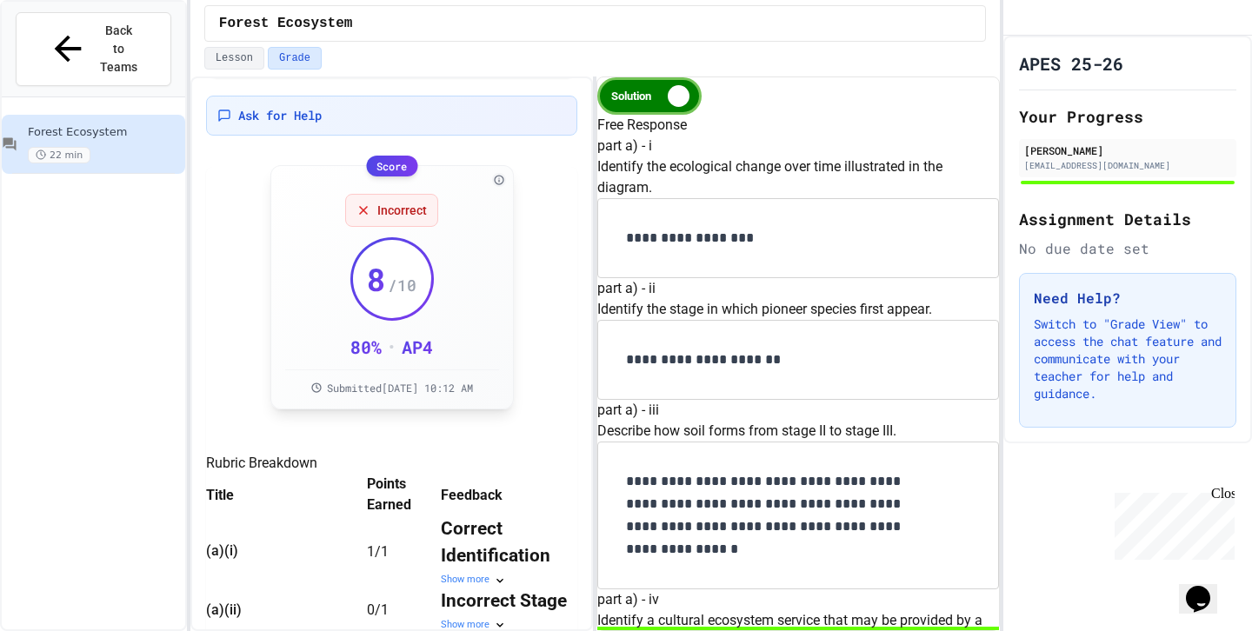
scroll to position [178, 0]
click at [424, 351] on div "AP 4" at bounding box center [417, 349] width 31 height 24
click at [417, 394] on span "Submitted [DATE] 10:12 AM" at bounding box center [400, 390] width 146 height 14
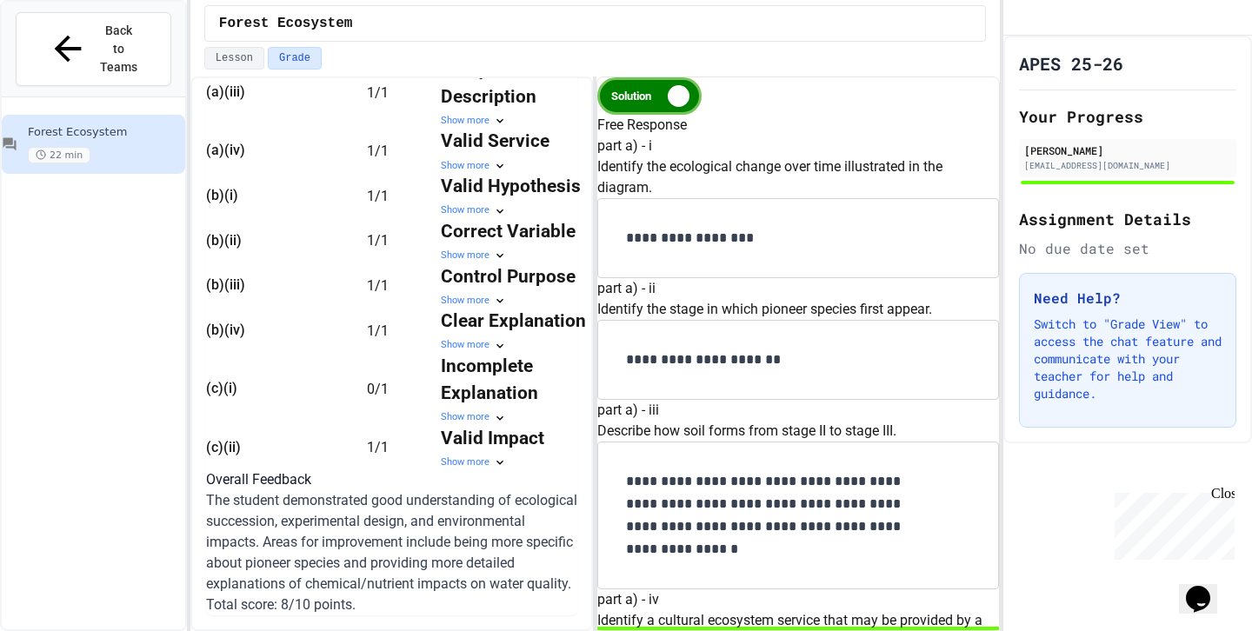
scroll to position [0, 0]
